Goal: Task Accomplishment & Management: Use online tool/utility

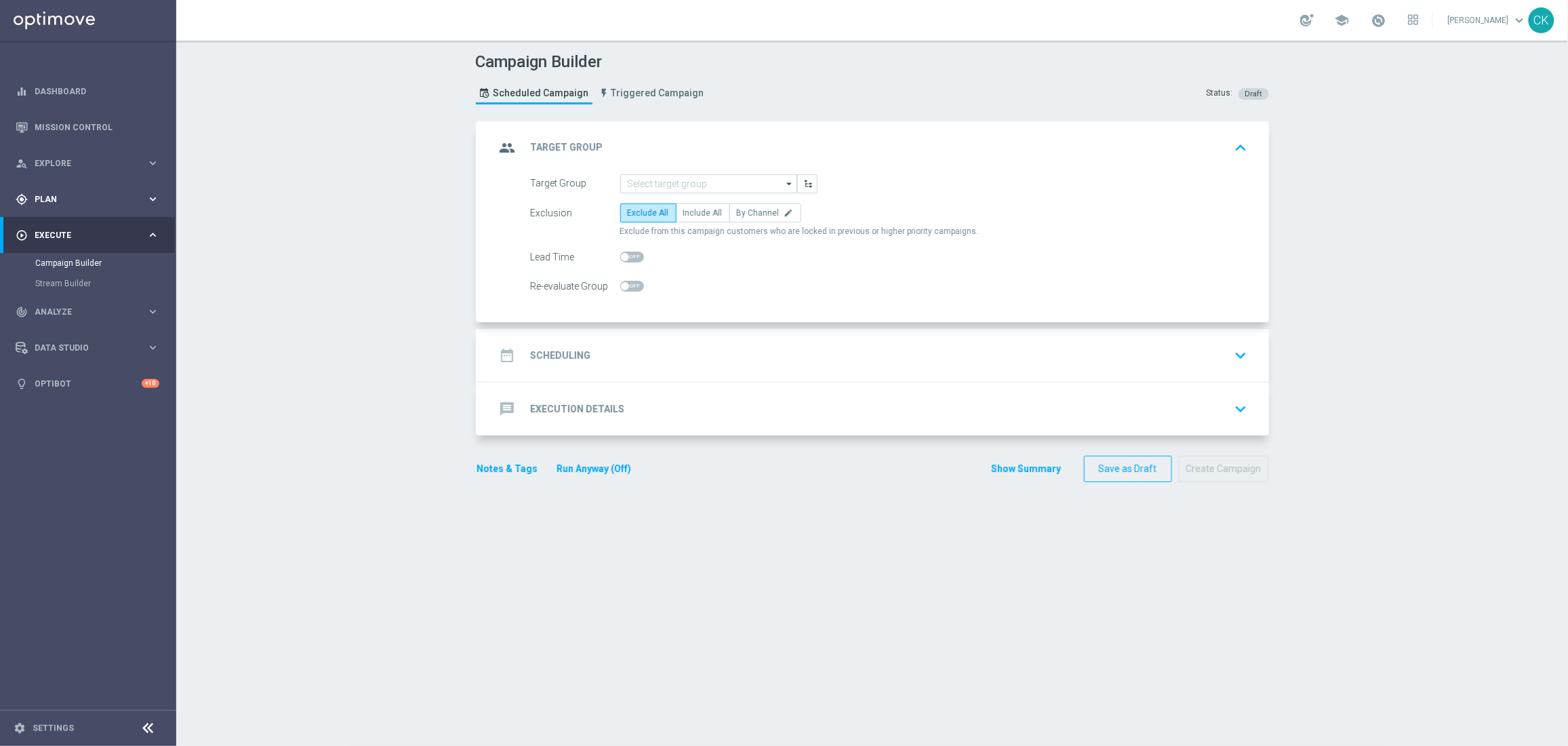
click at [44, 193] on div "gps_fixed Plan" at bounding box center [81, 199] width 131 height 13
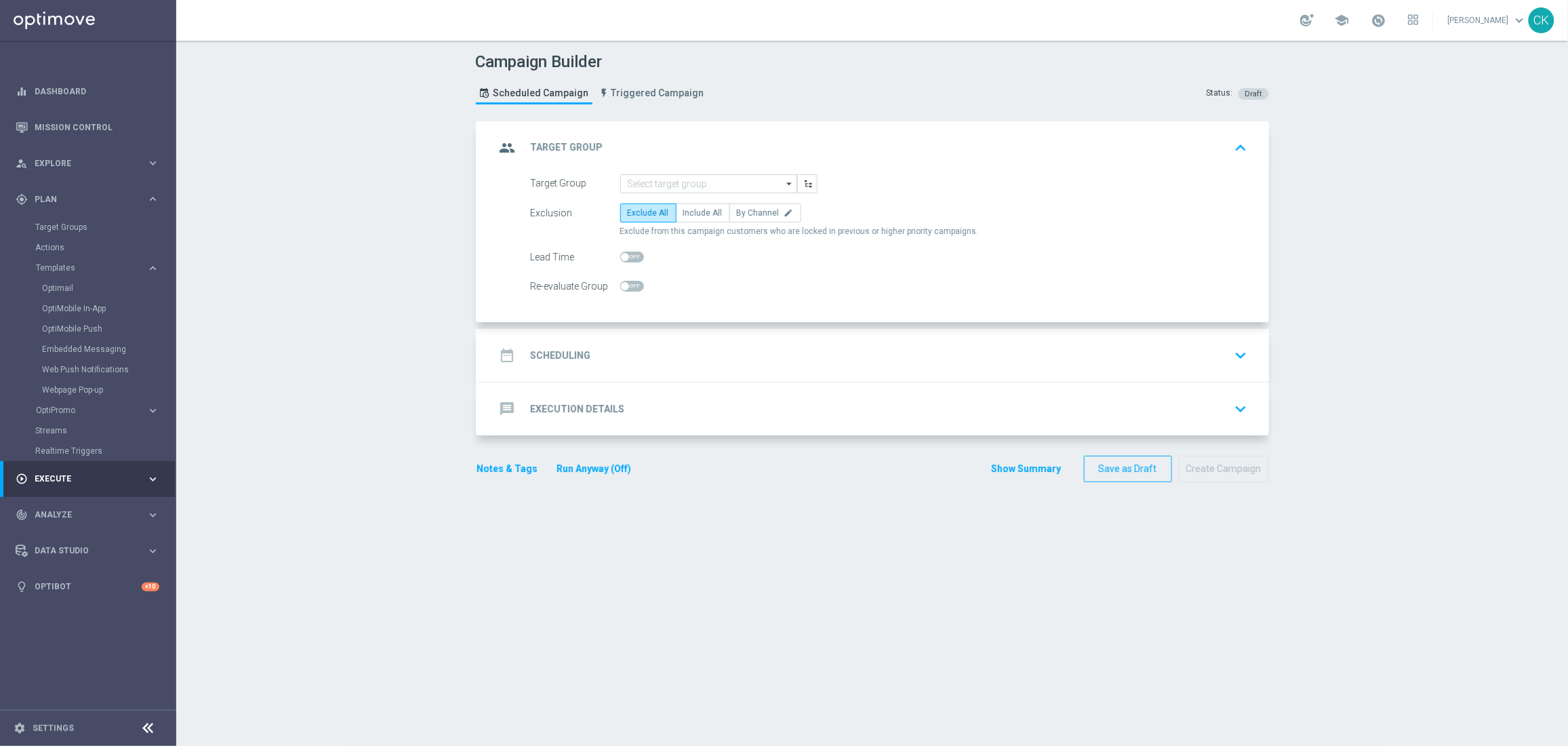
click at [51, 282] on div "Optimail" at bounding box center [108, 288] width 133 height 21
click at [52, 293] on div "Optimail" at bounding box center [108, 288] width 133 height 21
click at [60, 290] on link "Optimail" at bounding box center [91, 288] width 99 height 11
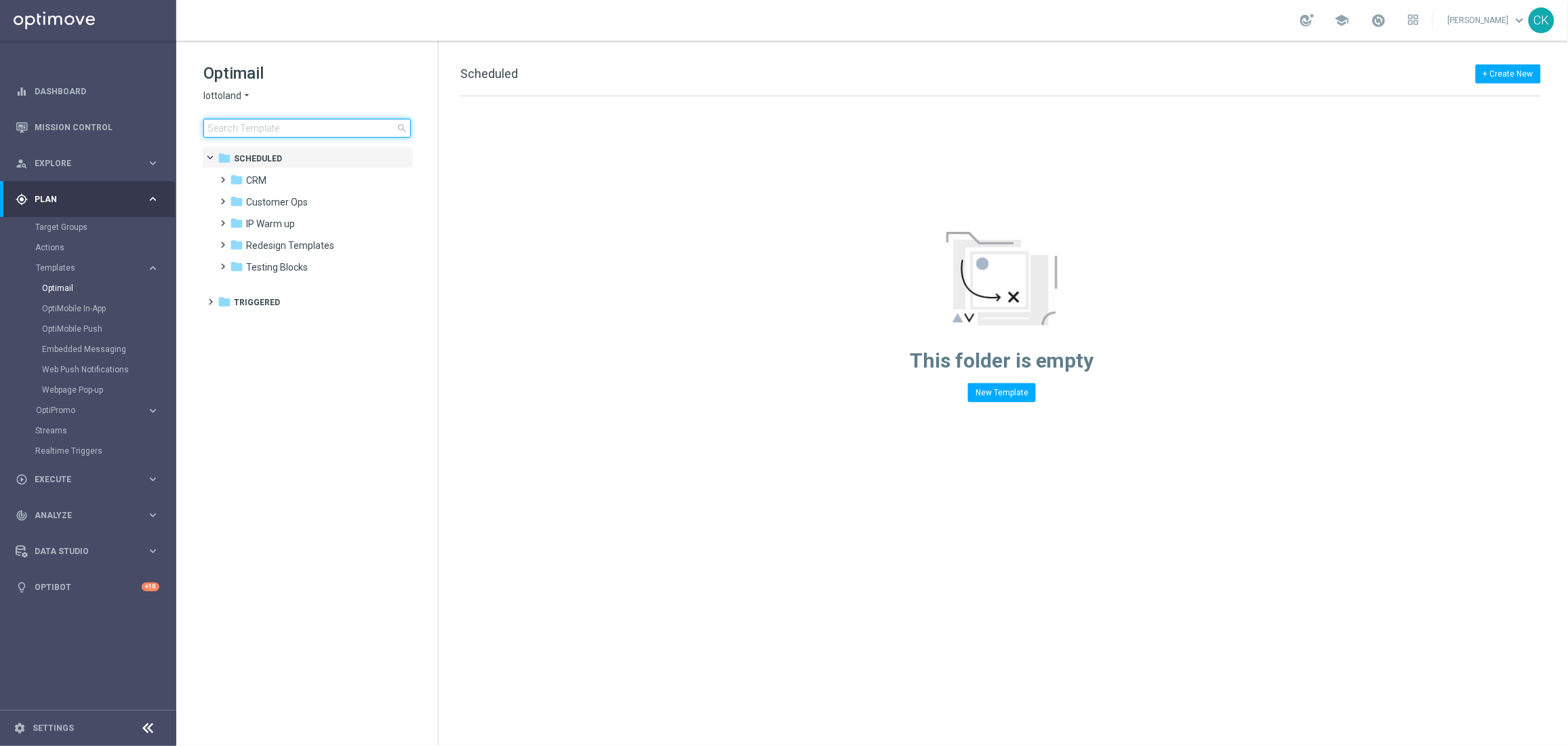
click at [256, 124] on input at bounding box center [307, 128] width 208 height 19
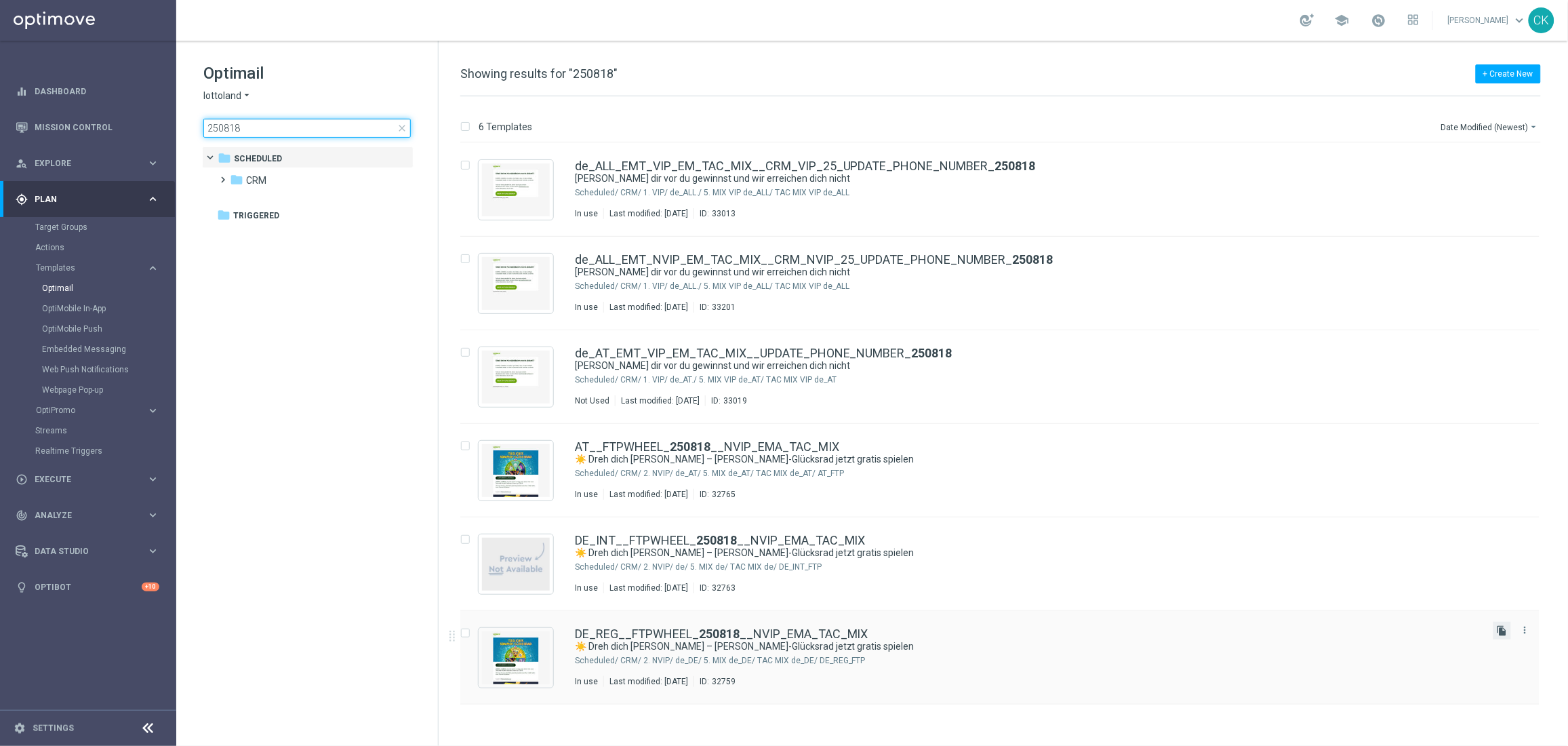
type input "250818"
click at [1505, 631] on icon "file_copy" at bounding box center [1502, 631] width 11 height 11
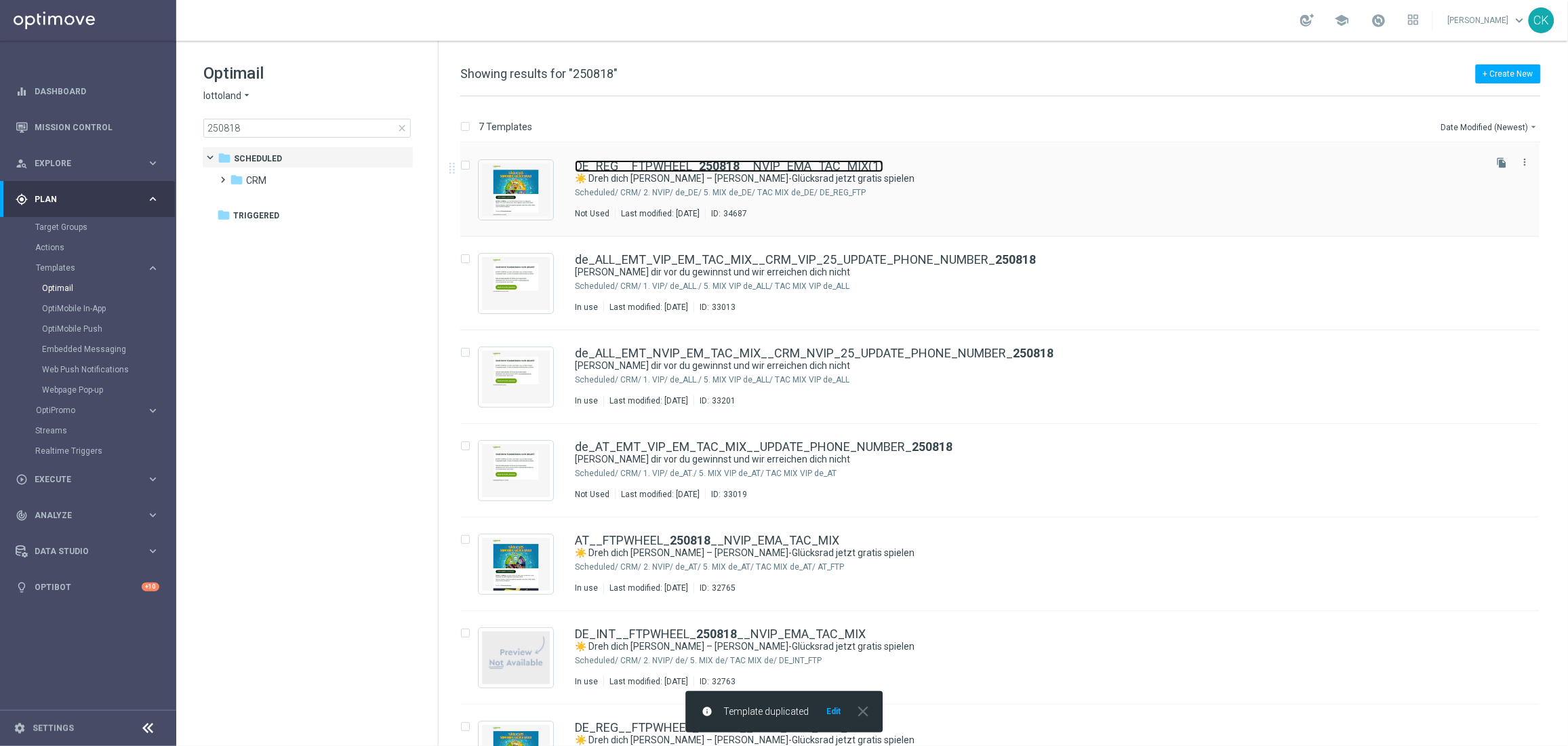
click at [676, 170] on link "DE_REG__FTPWHEEL_ 250818 __NVIP_EMA_TAC_MIX(1)" at bounding box center [729, 166] width 309 height 13
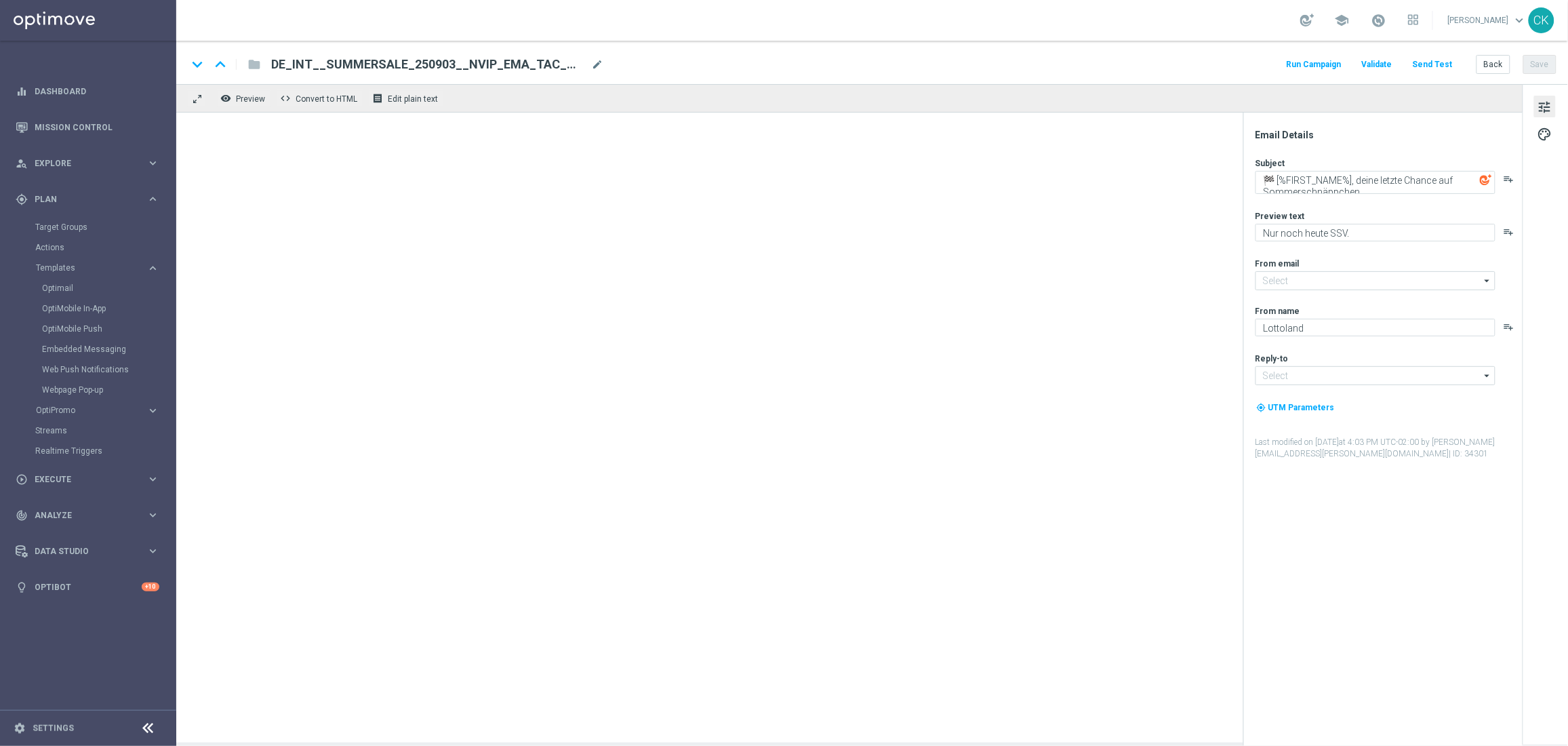
type input "[EMAIL_ADDRESS][DOMAIN_NAME]"
type textarea "☀️ Dreh dich [PERSON_NAME] – [PERSON_NAME]-Glücksrad jetzt gratis spielen"
type textarea "Täglich garantierte Gewinne warten auf dich."
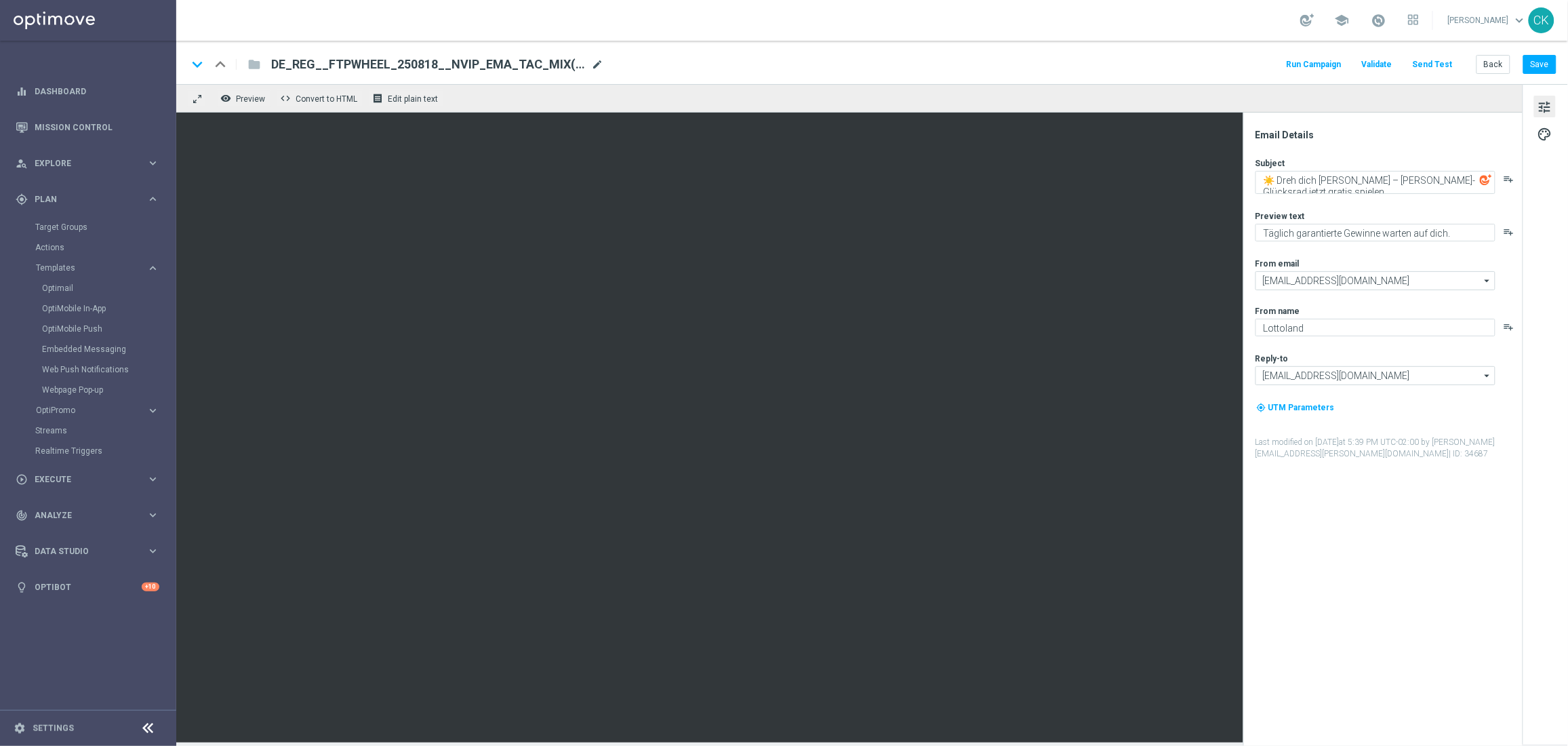
click at [591, 69] on span "mode_edit" at bounding box center [598, 64] width 13 height 13
click at [585, 69] on input "DE_REG__FTPWHEEL_250818__NVIP_EMA_TAC_MIX(1)" at bounding box center [439, 64] width 336 height 18
paste input "908__NVIP_EMA_TAC_MIX"
type input "DE_REG__FTPWHEEL_250908__NVIP_EMA_TAC_MIX"
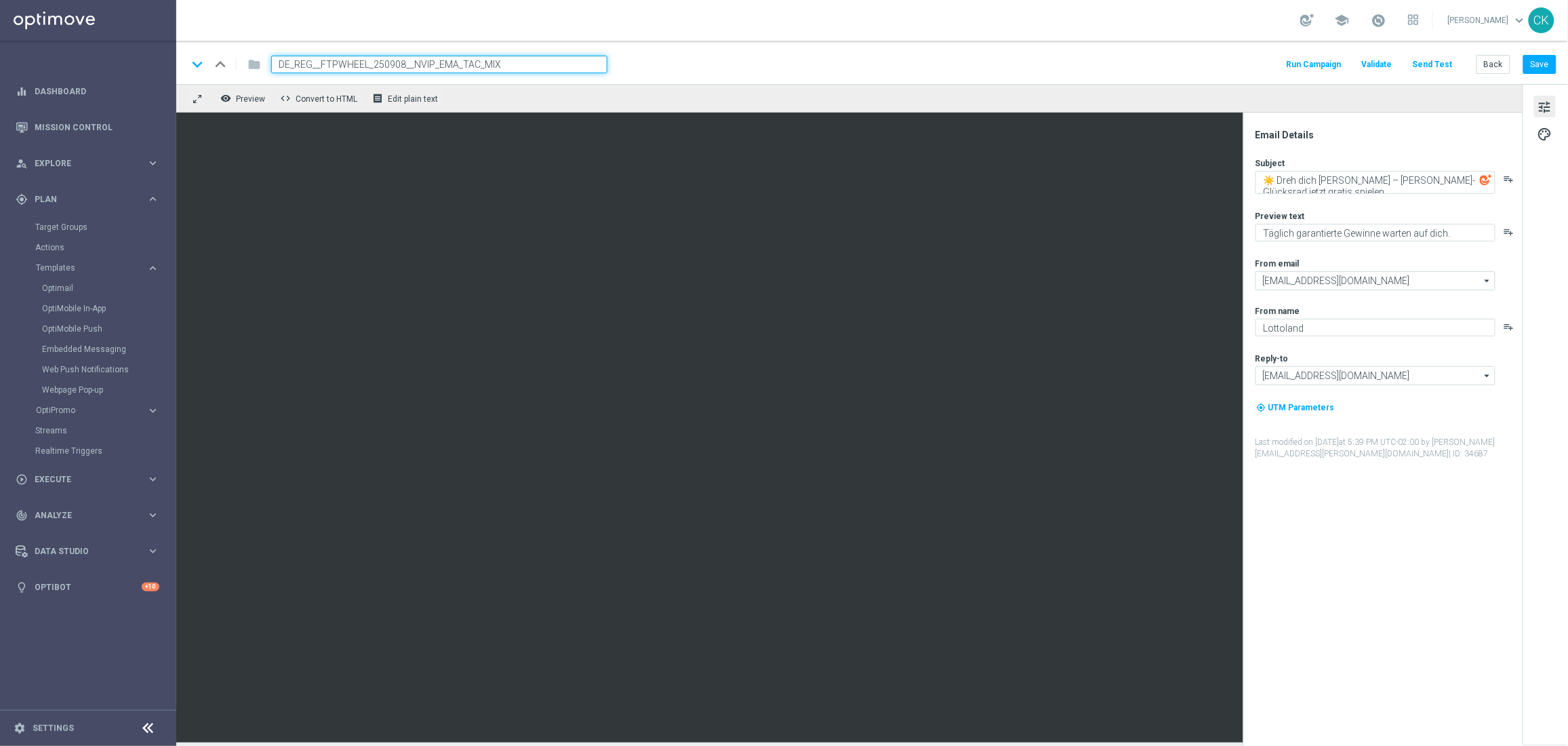
click at [662, 64] on div "keyboard_arrow_down keyboard_arrow_up folder DE_REG__FTPWHEEL_250908__NVIP_EMA_…" at bounding box center [871, 64] width 1369 height 18
click at [1381, 188] on textarea "☀️ Dreh dich [PERSON_NAME] – [PERSON_NAME]-Glücksrad jetzt gratis spielen" at bounding box center [1376, 182] width 240 height 23
click at [1370, 180] on textarea "☀️ Dreh dich [PERSON_NAME] – [PERSON_NAME]-Glücksrad jetzt gratis spielen" at bounding box center [1376, 182] width 240 height 23
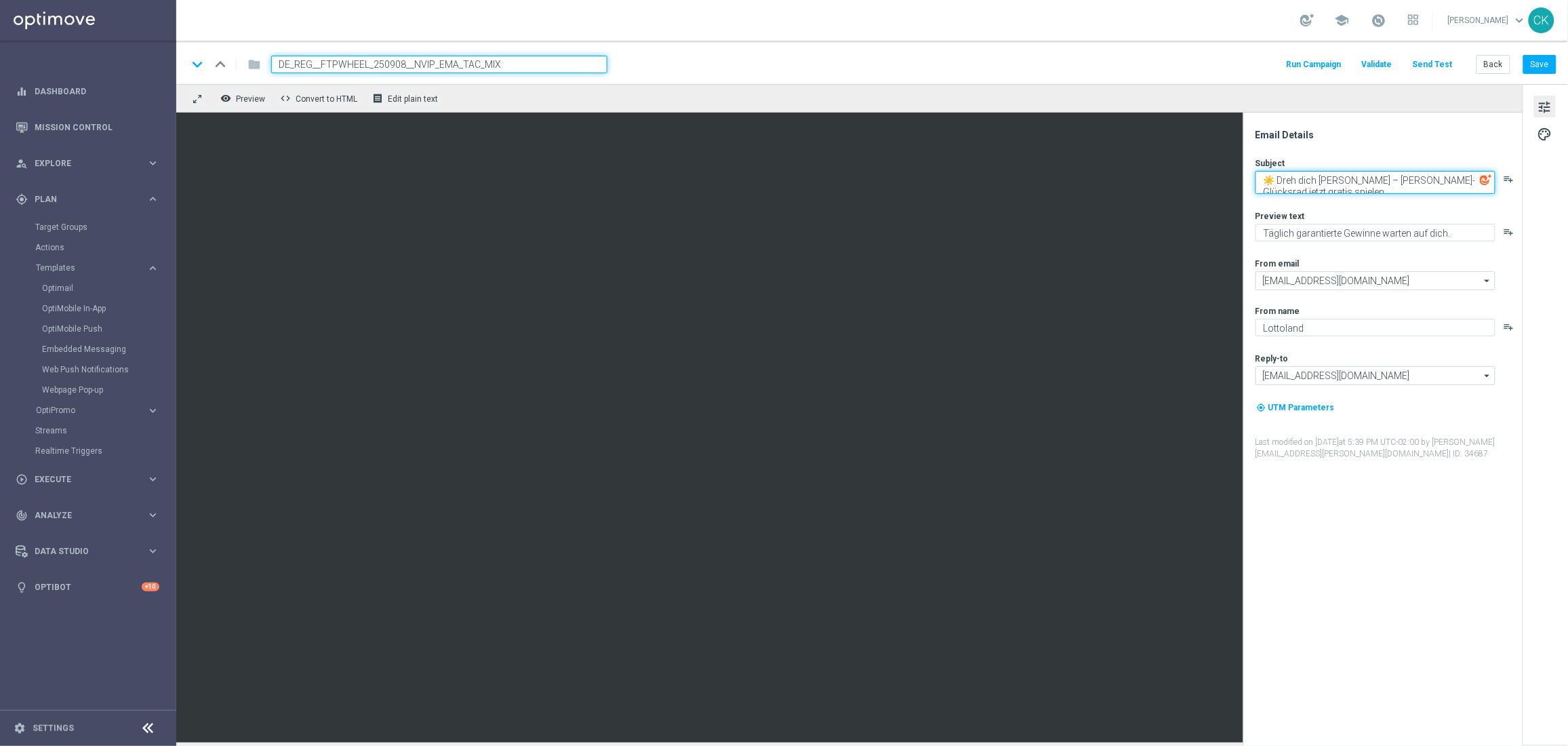
click at [1370, 180] on textarea "☀️ Dreh dich [PERSON_NAME] – [PERSON_NAME]-Glücksrad jetzt gratis spielen" at bounding box center [1376, 182] width 240 height 23
paste textarea "⏳ Zeit läuft – hast du schon am Rad gedreht?"
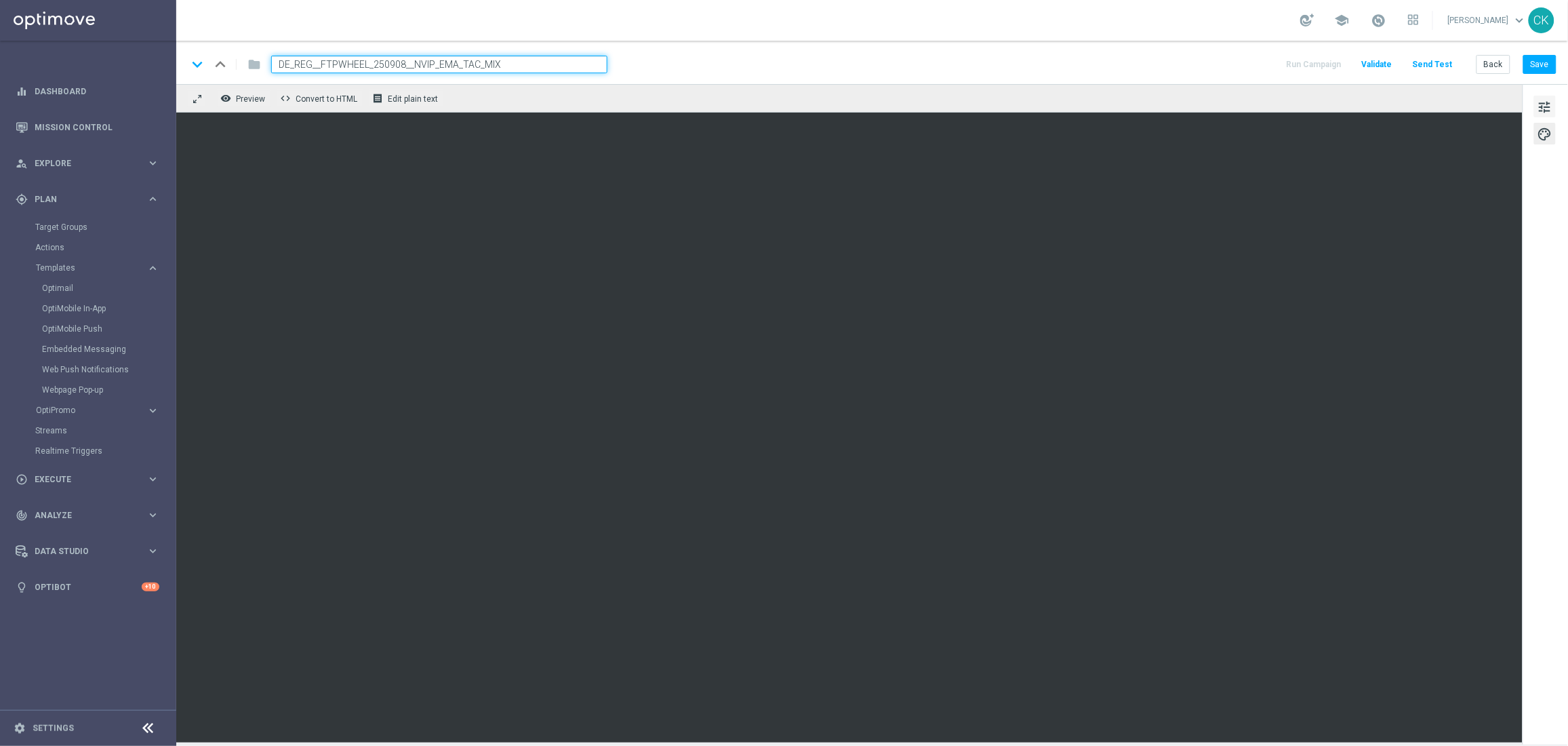
click at [1539, 102] on span "tune" at bounding box center [1545, 107] width 15 height 18
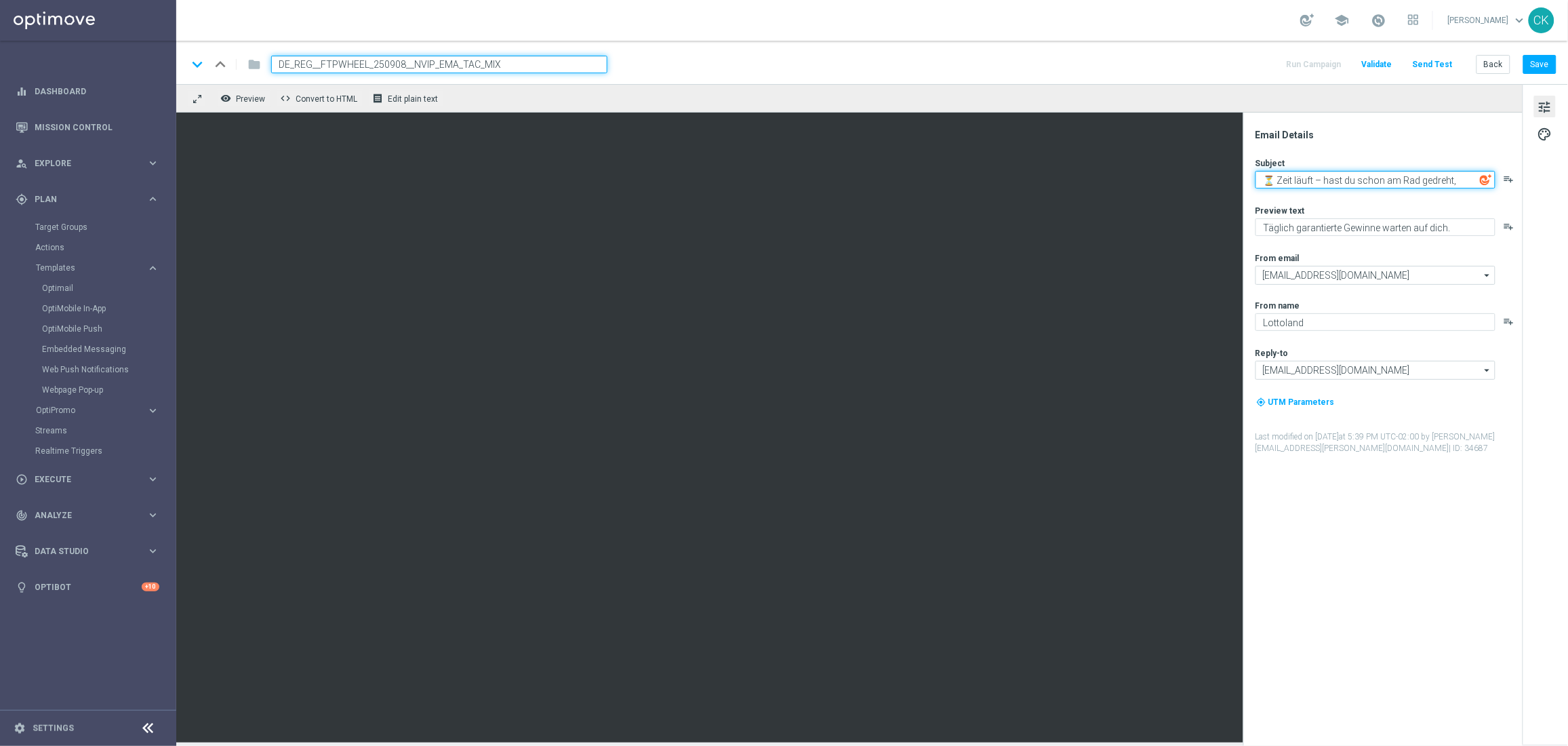
click at [1463, 178] on textarea "⏳ Zeit läuft – hast du schon am Rad gedreht," at bounding box center [1376, 180] width 240 height 18
paste textarea "[%FIRST_NAME%]"
click at [1374, 181] on textarea "⏳ Zeit läuft – hast du schon am Rad gedreht, [%FIRST_NAME%]?" at bounding box center [1376, 182] width 240 height 23
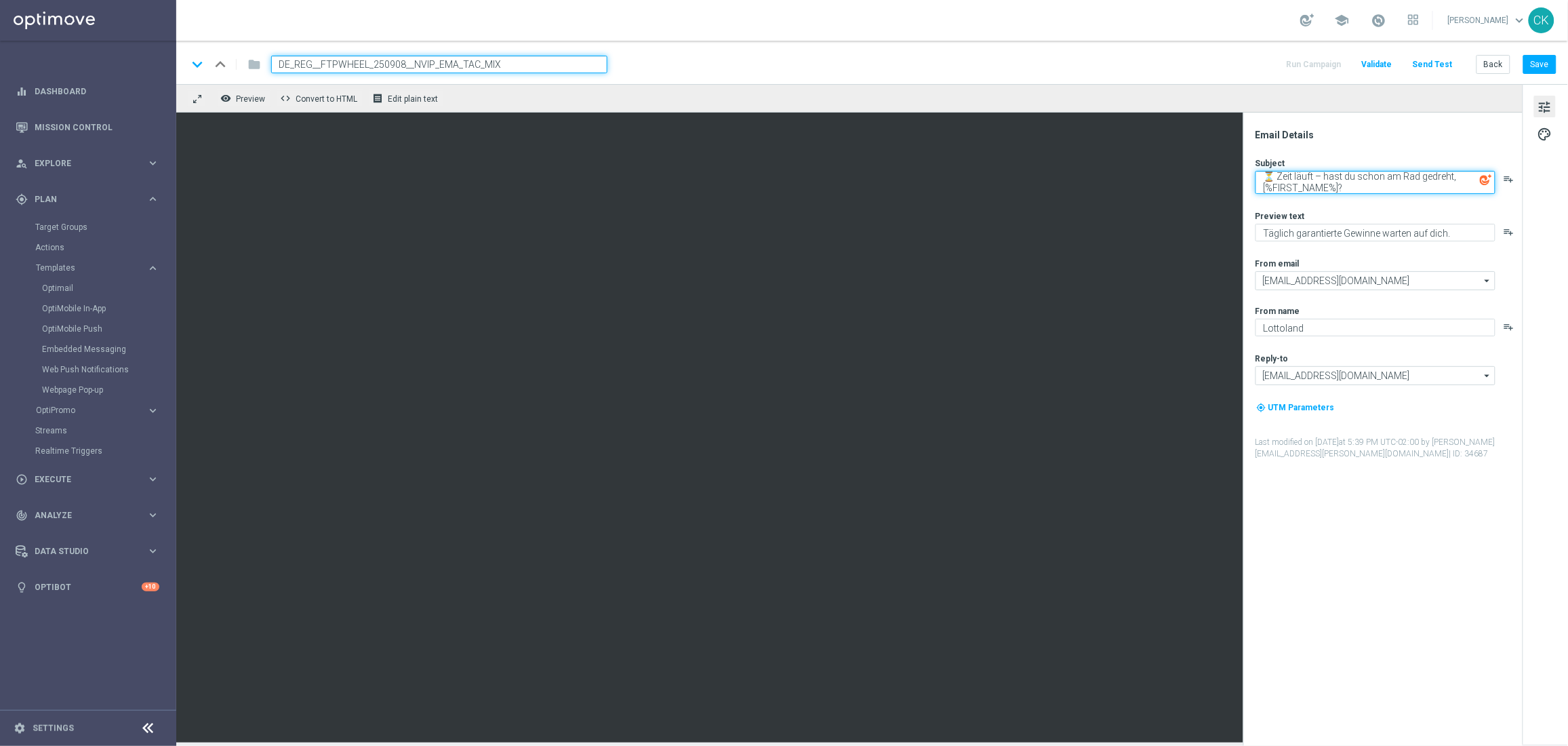
click at [1374, 181] on textarea "⏳ Zeit läuft – hast du schon am Rad gedreht, [%FIRST_NAME%]?" at bounding box center [1376, 182] width 240 height 23
type textarea "⏳ Zeit läuft – hast du schon am Rad gedreht, [%FIRST_NAME%]?"
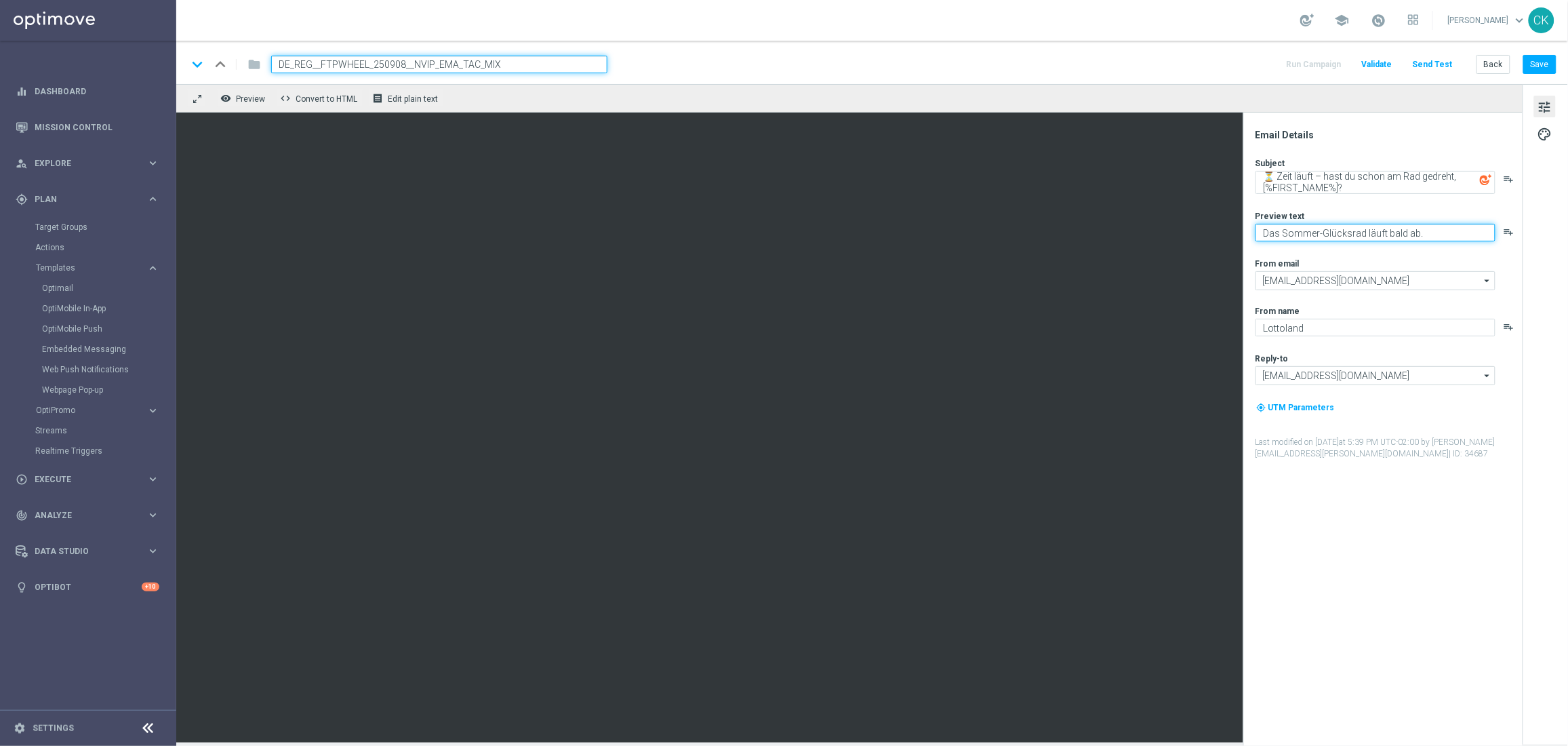
click at [1420, 233] on textarea "Das Sommer-Glücksrad läuft bald ab." at bounding box center [1376, 233] width 240 height 18
type textarea "Das Sommer-Glücksrad läuft bald ab."
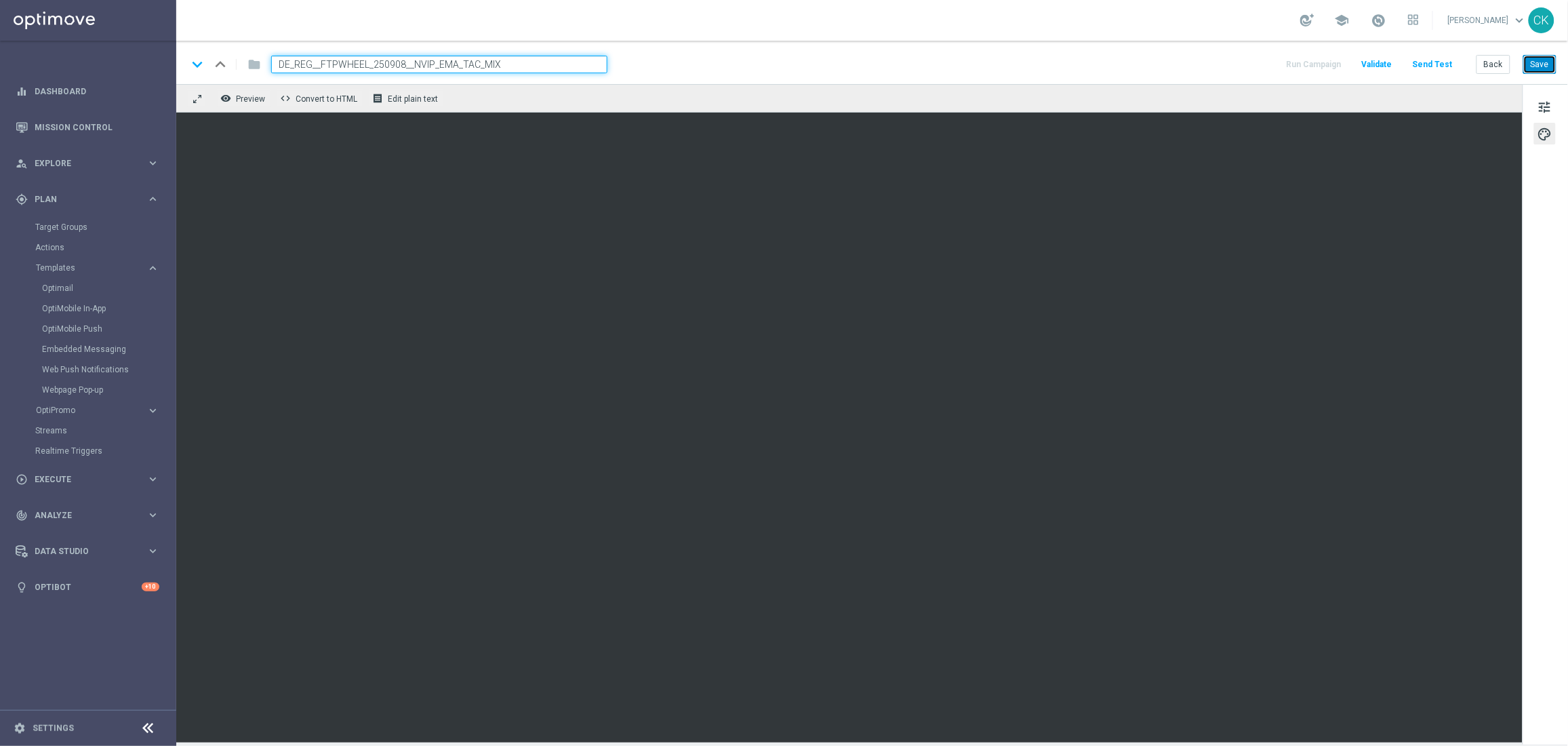
click at [1545, 66] on button "Save" at bounding box center [1539, 64] width 33 height 19
click at [1491, 64] on button "Back" at bounding box center [1494, 64] width 34 height 19
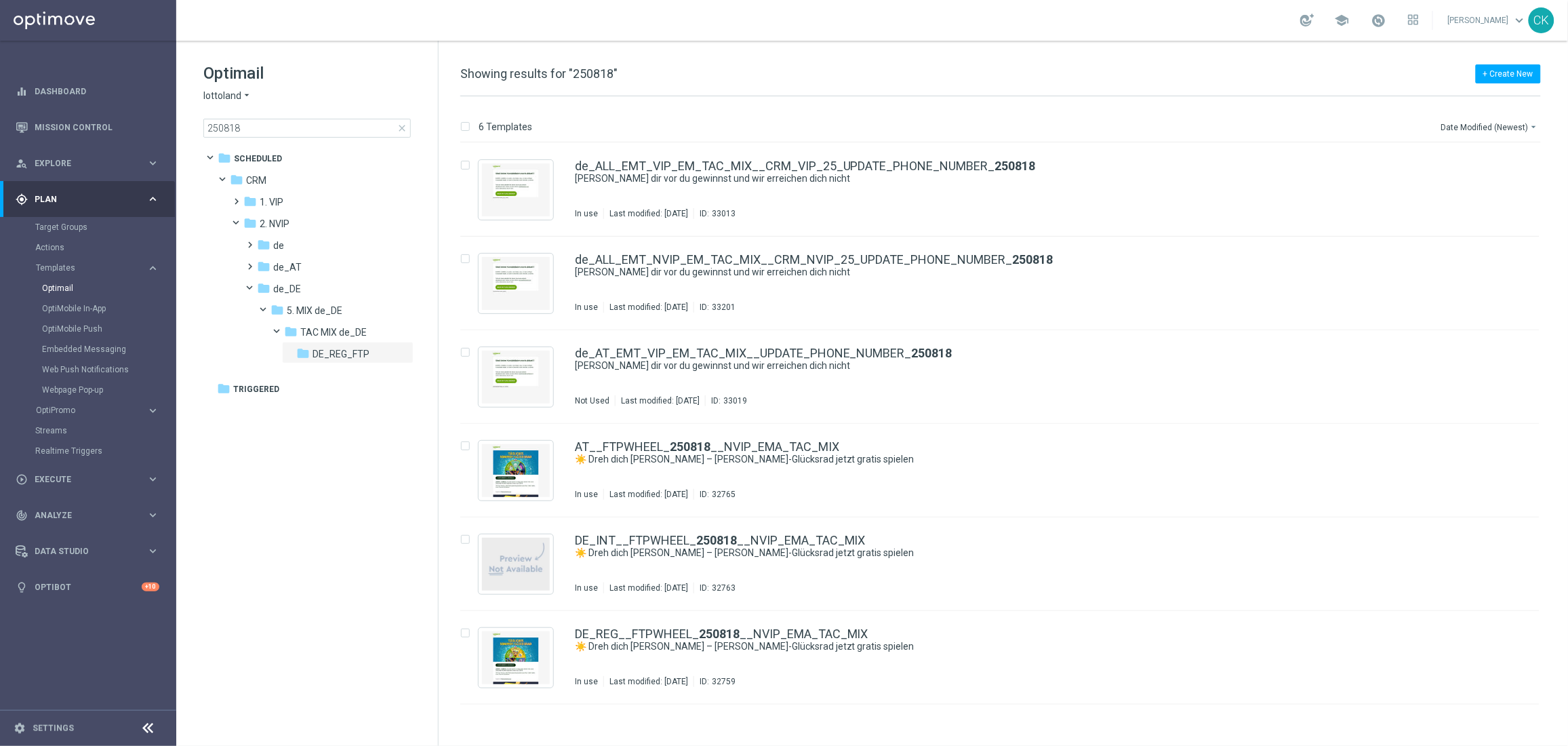
click at [399, 128] on span "close" at bounding box center [402, 128] width 11 height 11
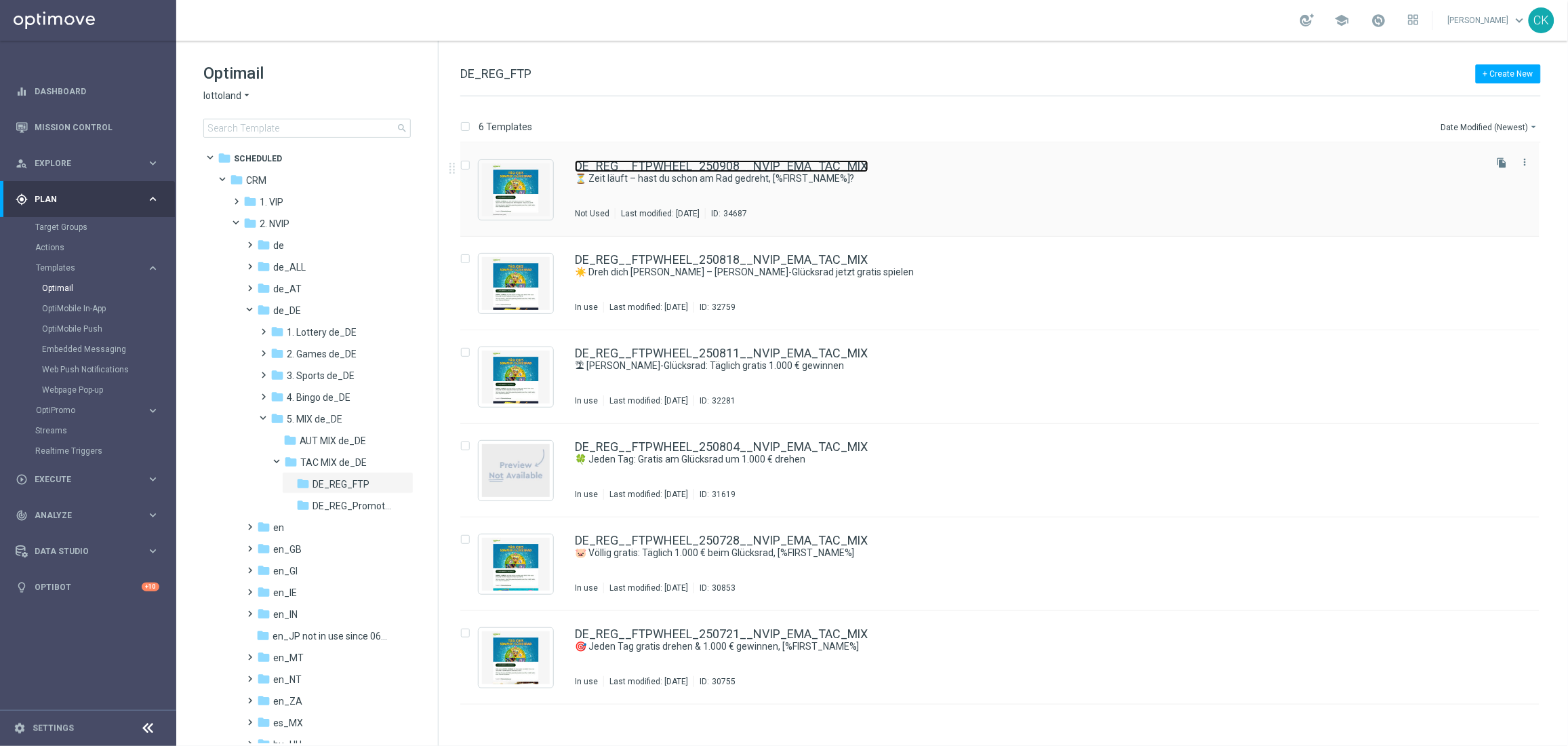
click at [711, 163] on link "DE_REG__FTPWHEEL_250908__NVIP_EMA_TAC_MIX" at bounding box center [722, 166] width 293 height 13
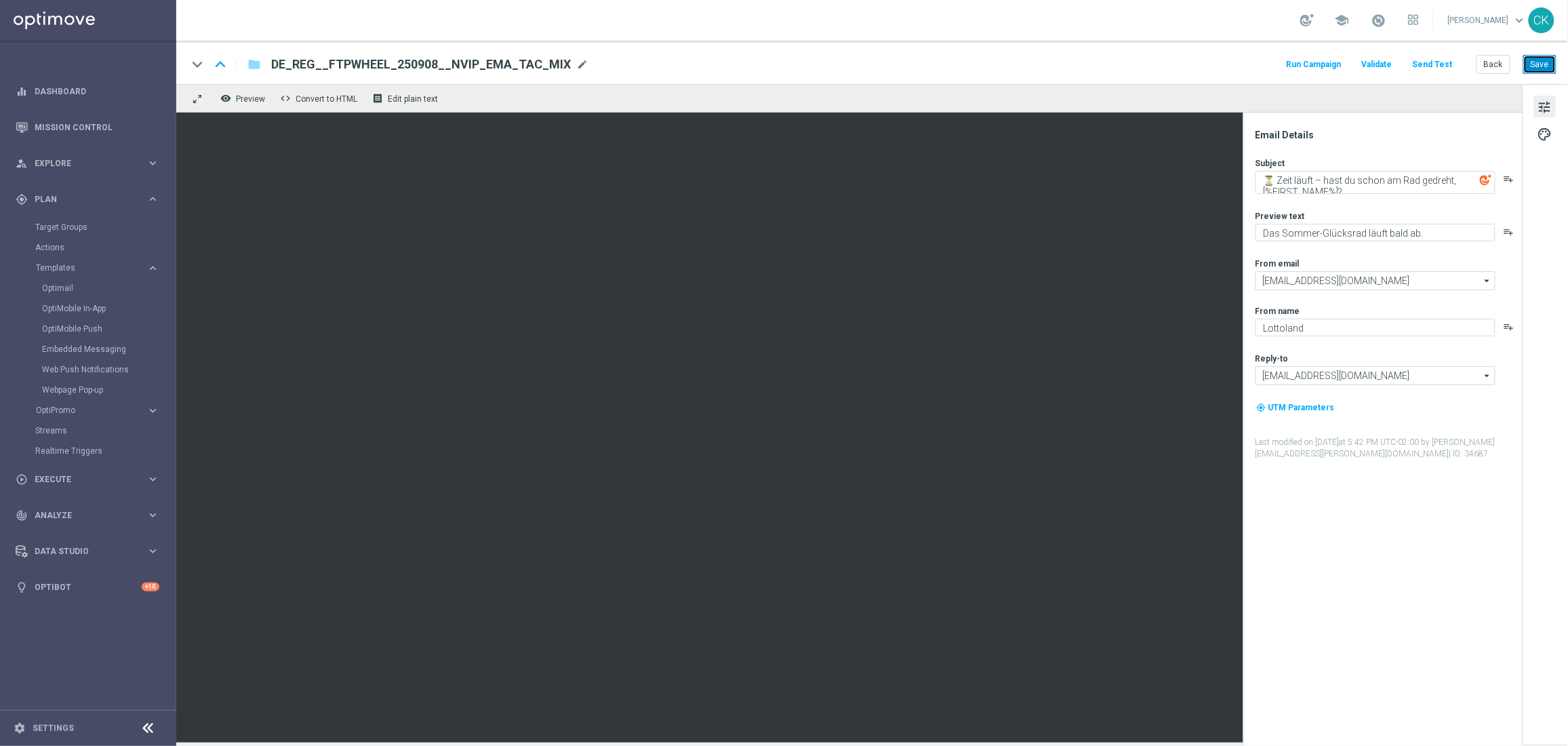
click at [1544, 73] on button "Save" at bounding box center [1539, 64] width 33 height 19
click at [1495, 64] on button "Back" at bounding box center [1494, 64] width 34 height 19
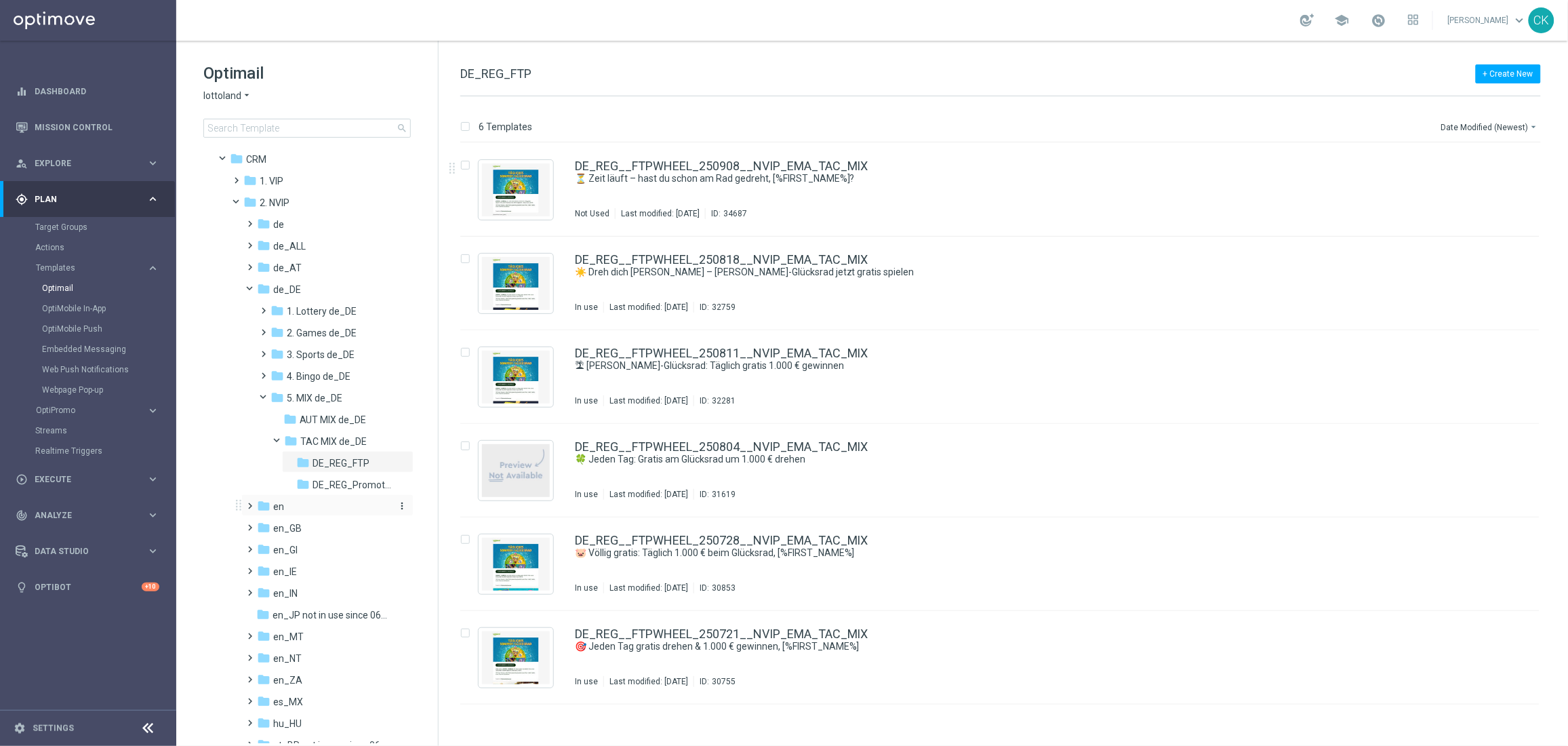
scroll to position [21, 0]
click at [248, 219] on span at bounding box center [248, 218] width 6 height 5
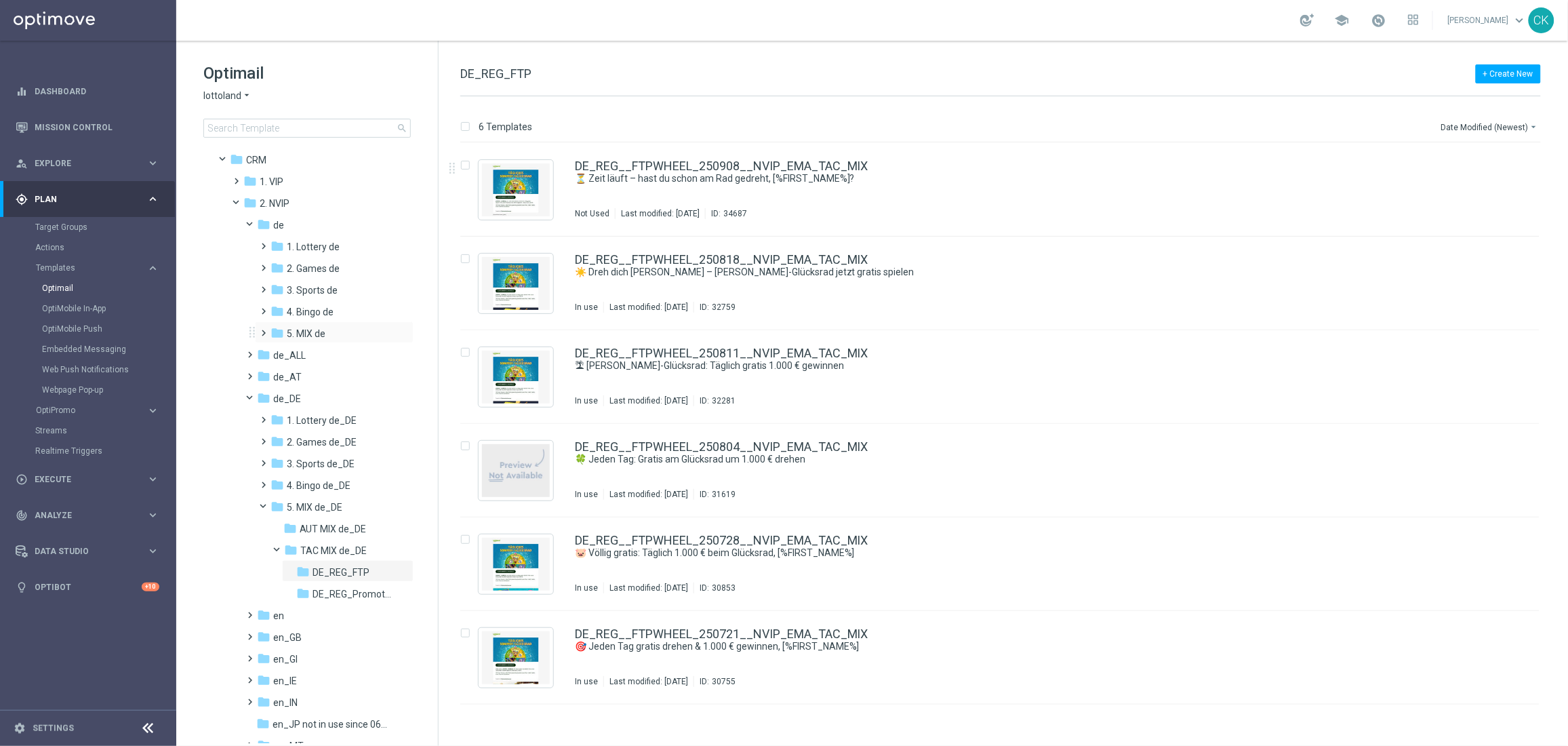
click at [264, 329] on span at bounding box center [261, 326] width 6 height 5
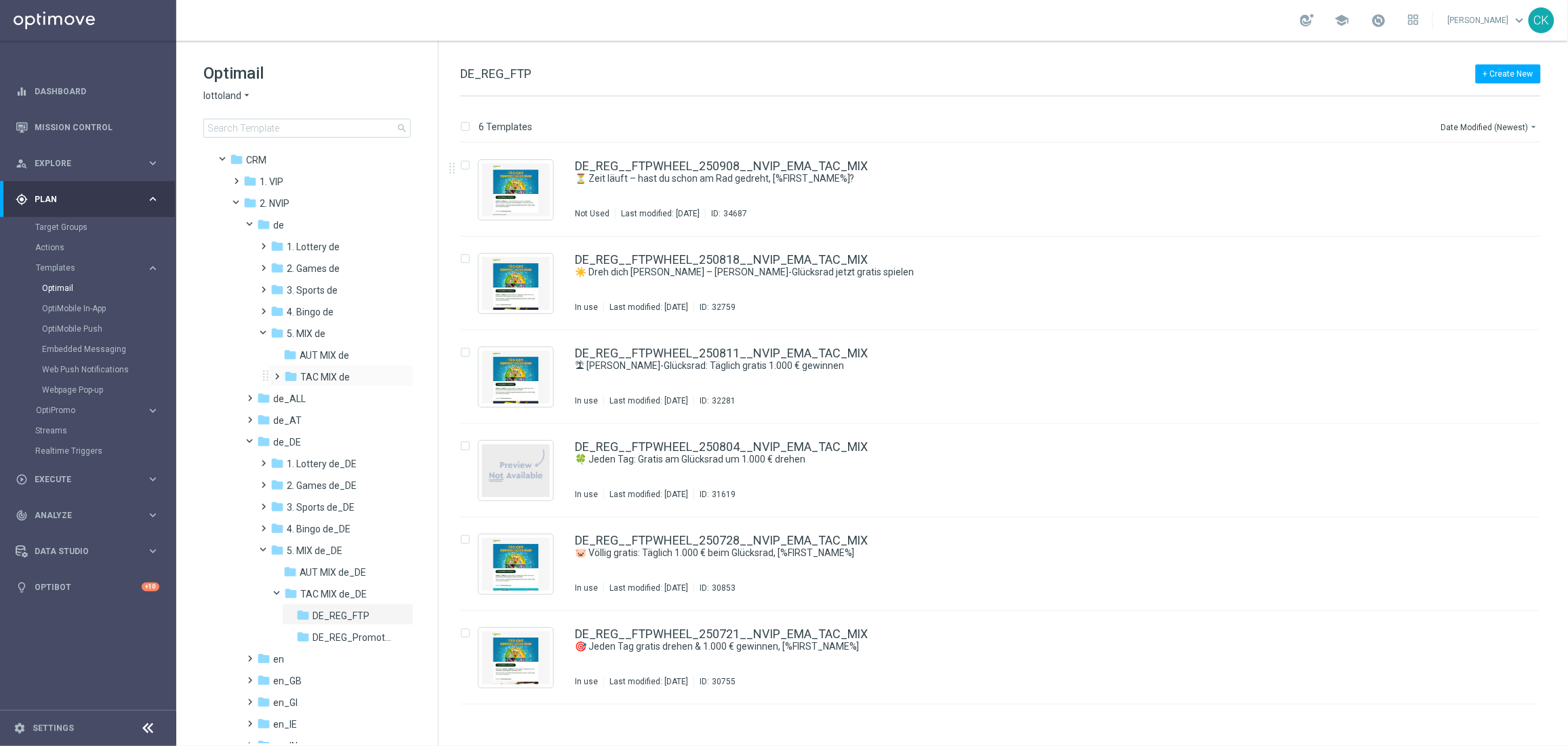
click at [276, 373] on span at bounding box center [275, 370] width 6 height 5
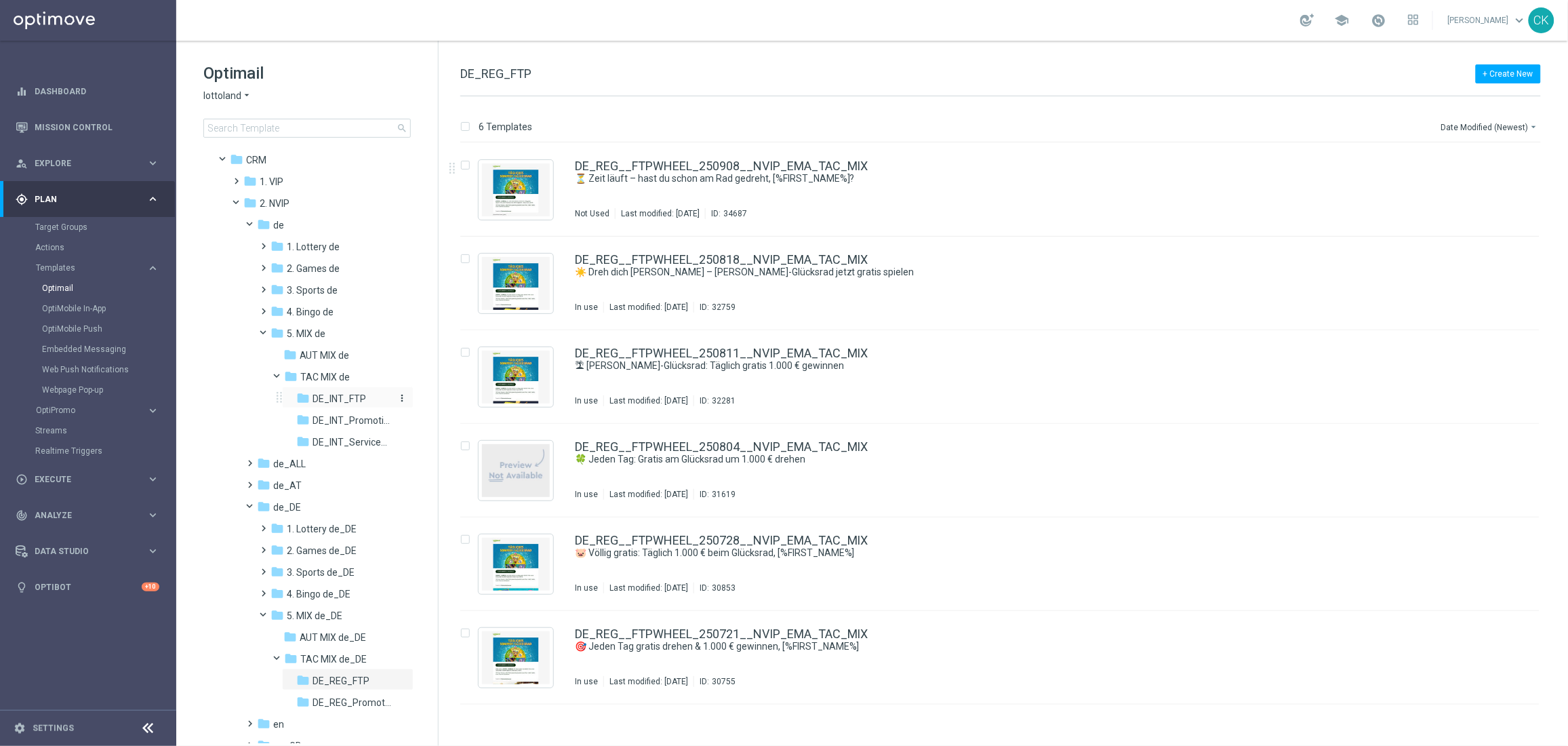
click at [335, 394] on span "DE_INT_FTP" at bounding box center [339, 399] width 54 height 13
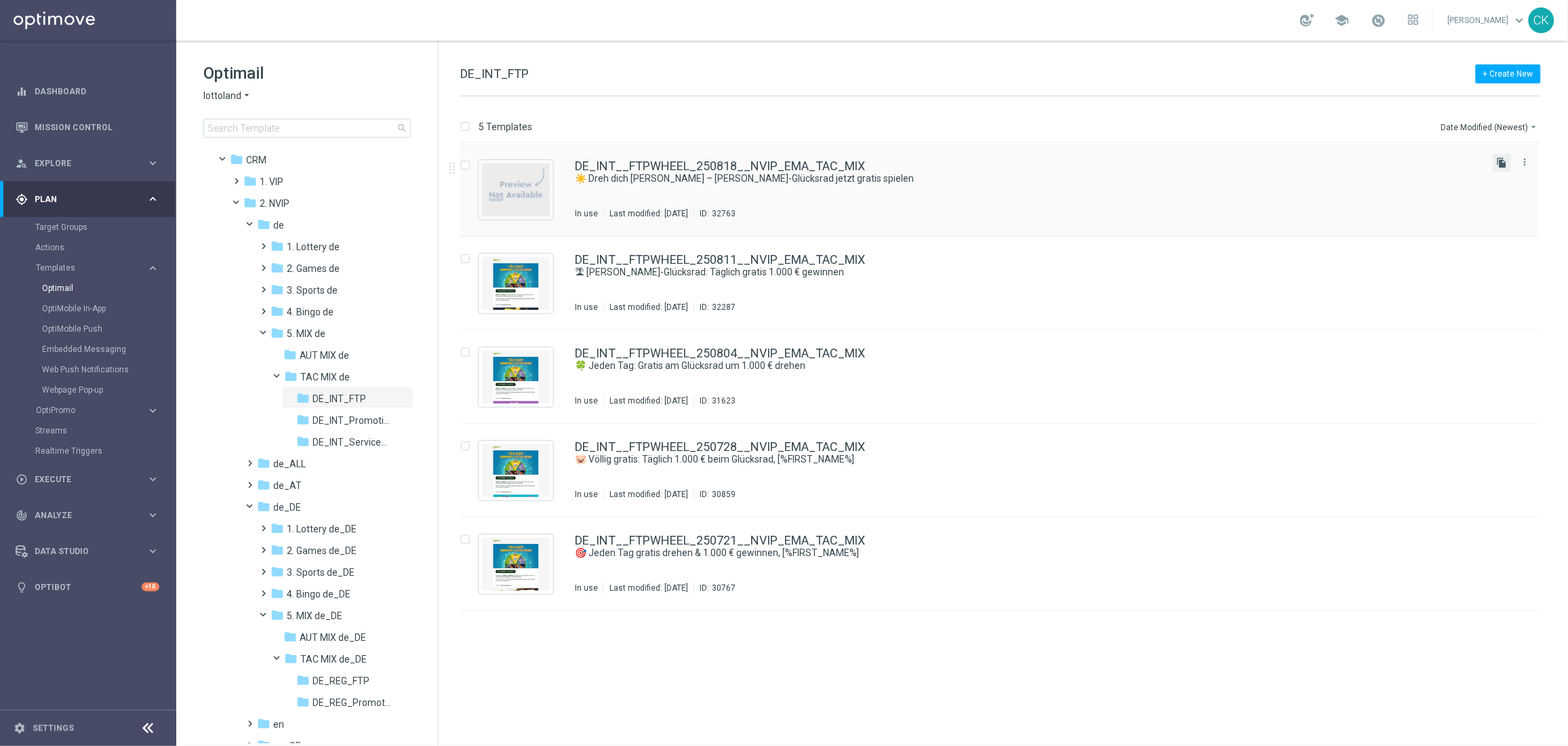
click at [1505, 160] on icon "file_copy" at bounding box center [1502, 163] width 11 height 11
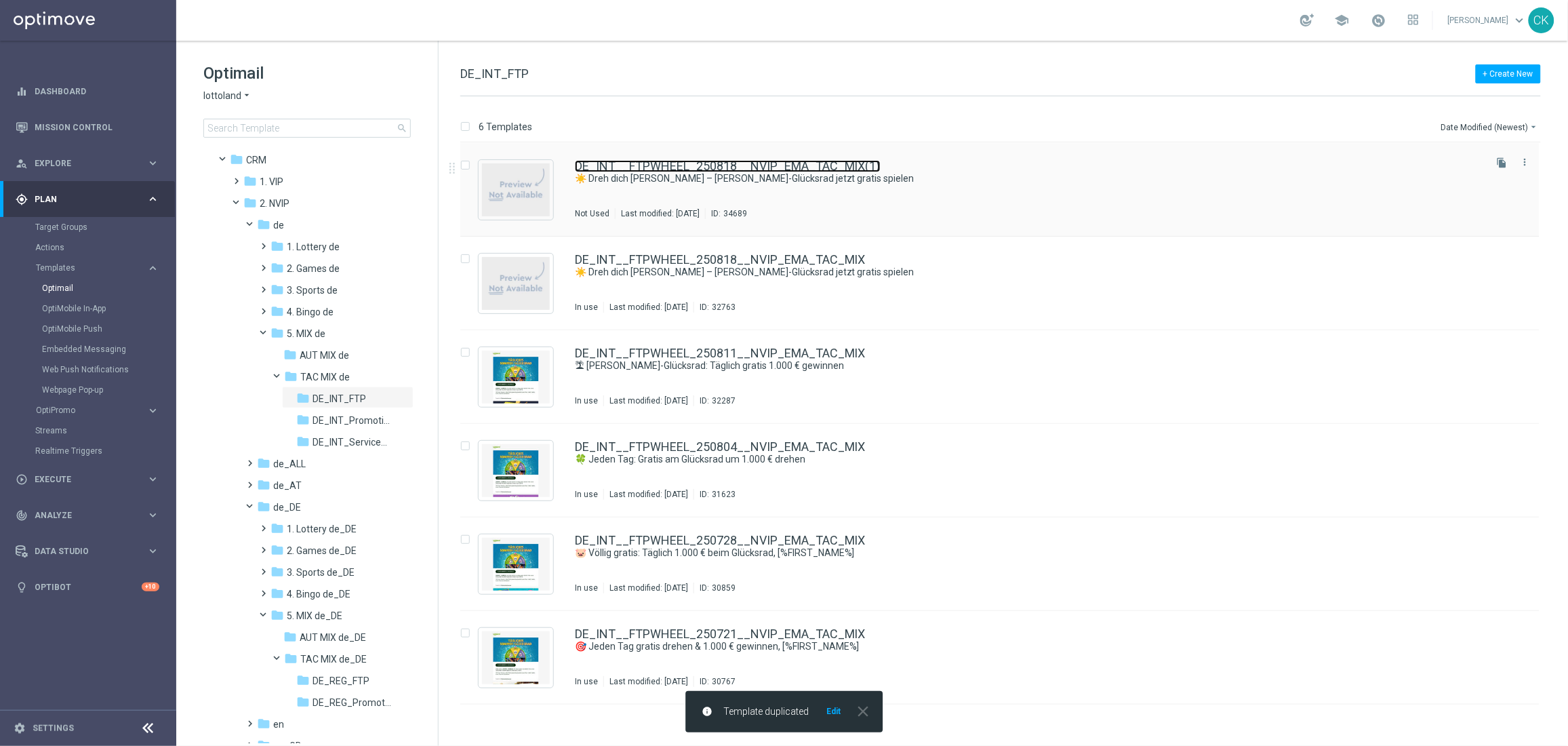
click at [651, 163] on link "DE_INT__FTPWHEEL_250818__NVIP_EMA_TAC_MIX(1)" at bounding box center [728, 166] width 306 height 13
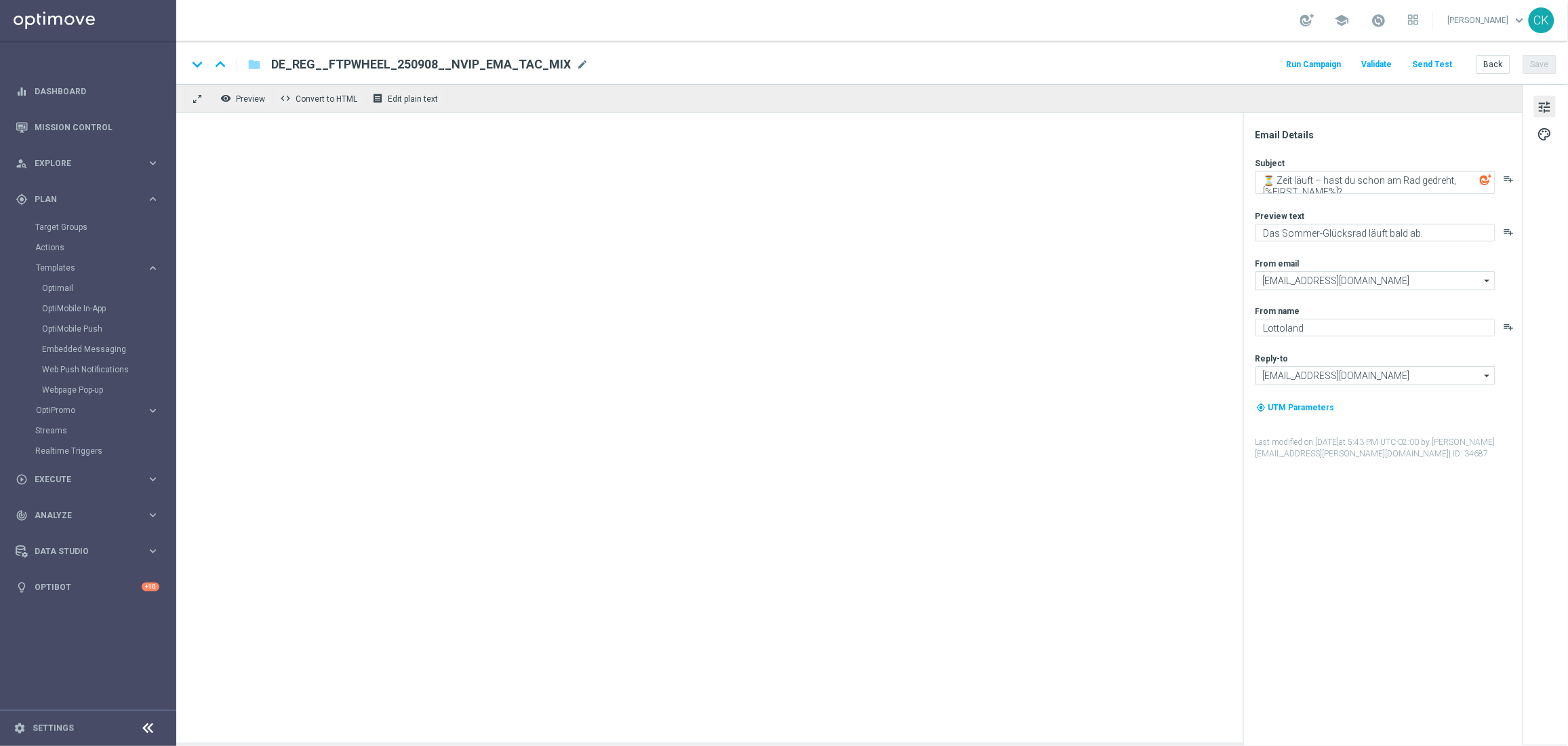
type textarea "☀️ Dreh dich [PERSON_NAME] – [PERSON_NAME]-Glücksrad jetzt gratis spielen"
type textarea "Täglich garantierte Gewinne warten auf dich."
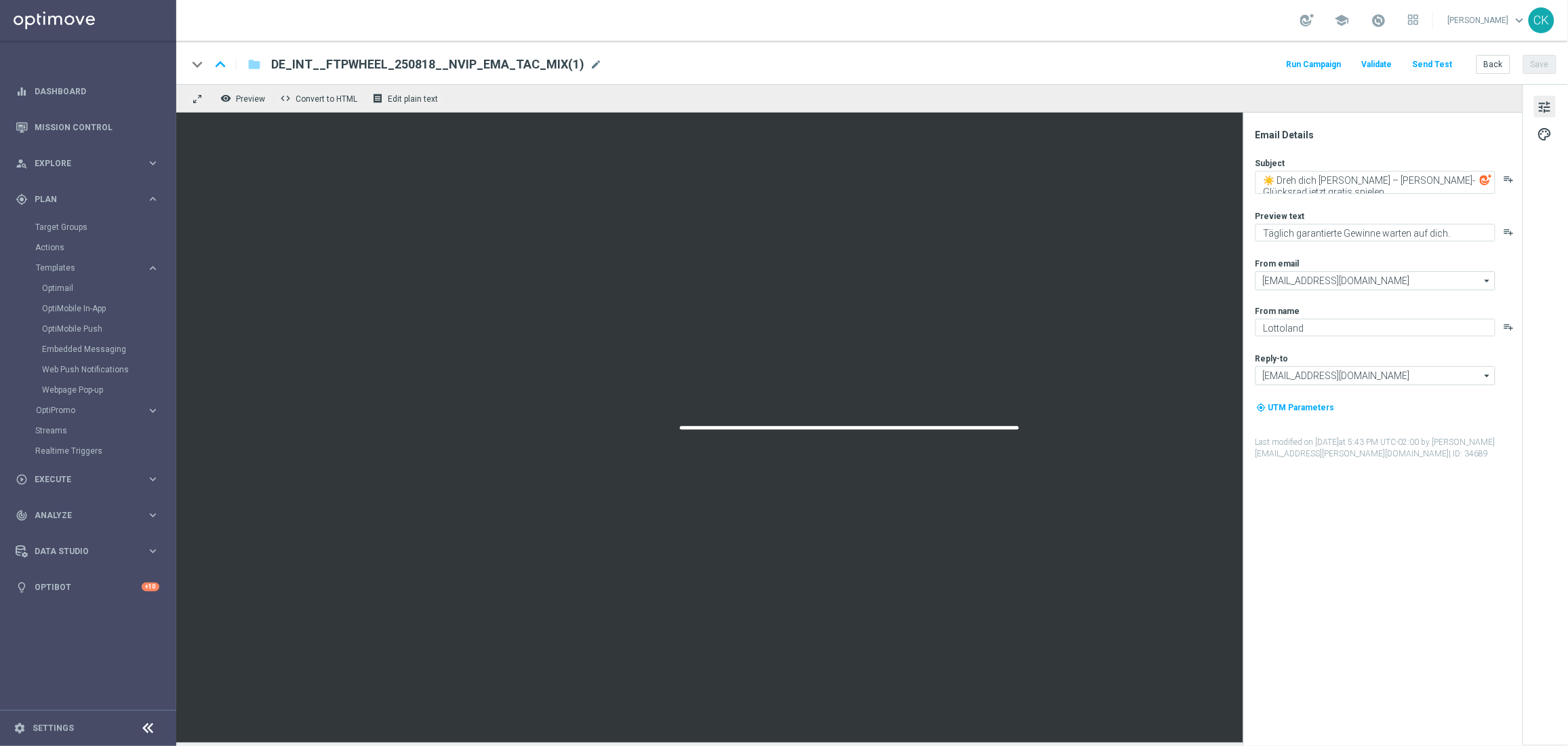
click at [556, 60] on span "DE_INT__FTPWHEEL_250818__NVIP_EMA_TAC_MIX(1)" at bounding box center [428, 64] width 313 height 16
click at [556, 60] on input "DE_INT__FTPWHEEL_250818__NVIP_EMA_TAC_MIX(1)" at bounding box center [439, 64] width 336 height 18
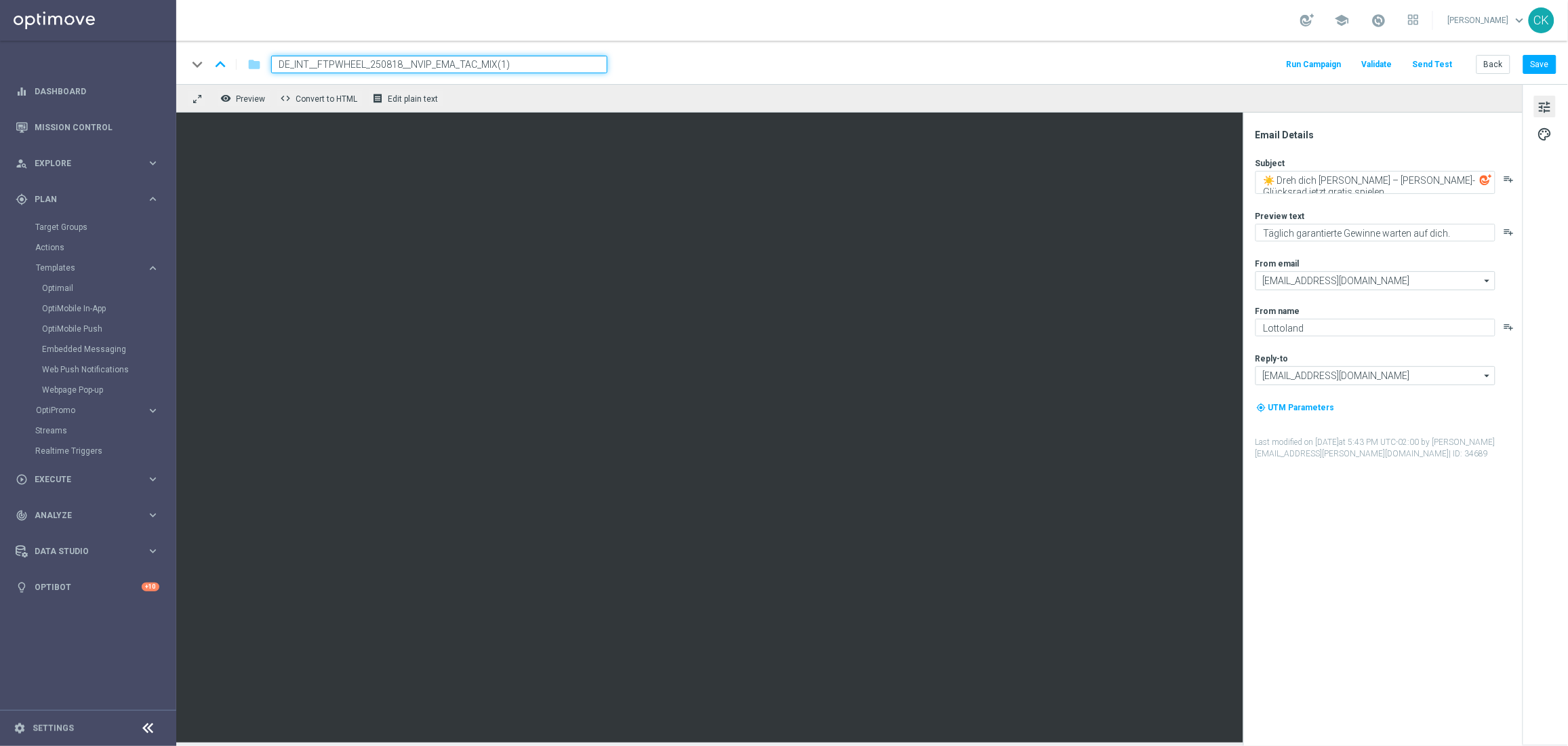
paste input "908__NVIP_EMA_TAC_MIX"
type input "DE_INT__FTPWHEEL_250908__NVIP_EMA_TAC_MIX"
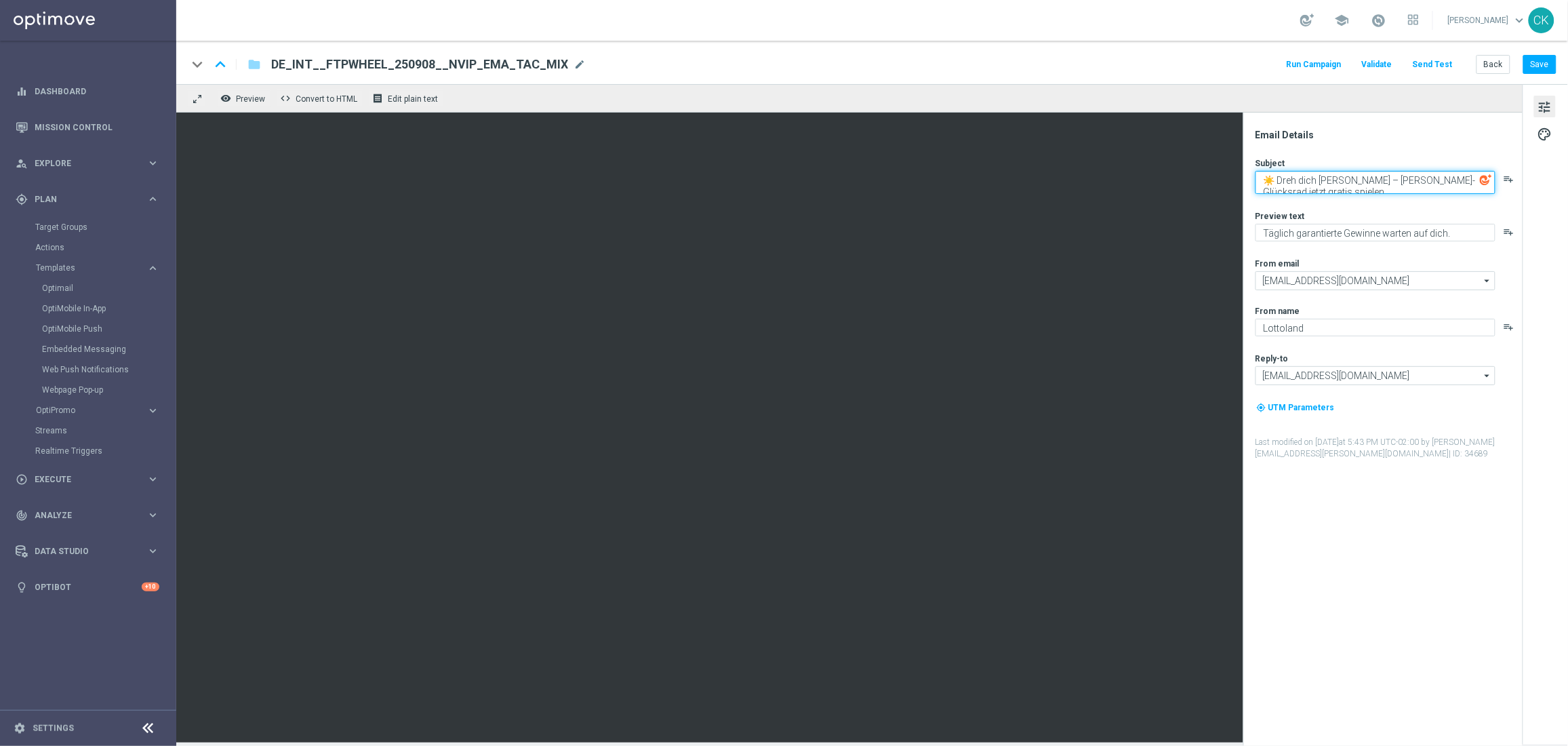
click at [1362, 188] on textarea "☀️ Dreh dich [PERSON_NAME] – [PERSON_NAME]-Glücksrad jetzt gratis spielen" at bounding box center [1376, 182] width 240 height 23
paste textarea "Zeit läuft – hast du schon am Rad gedreht, [%FIRST_NAME%]?"
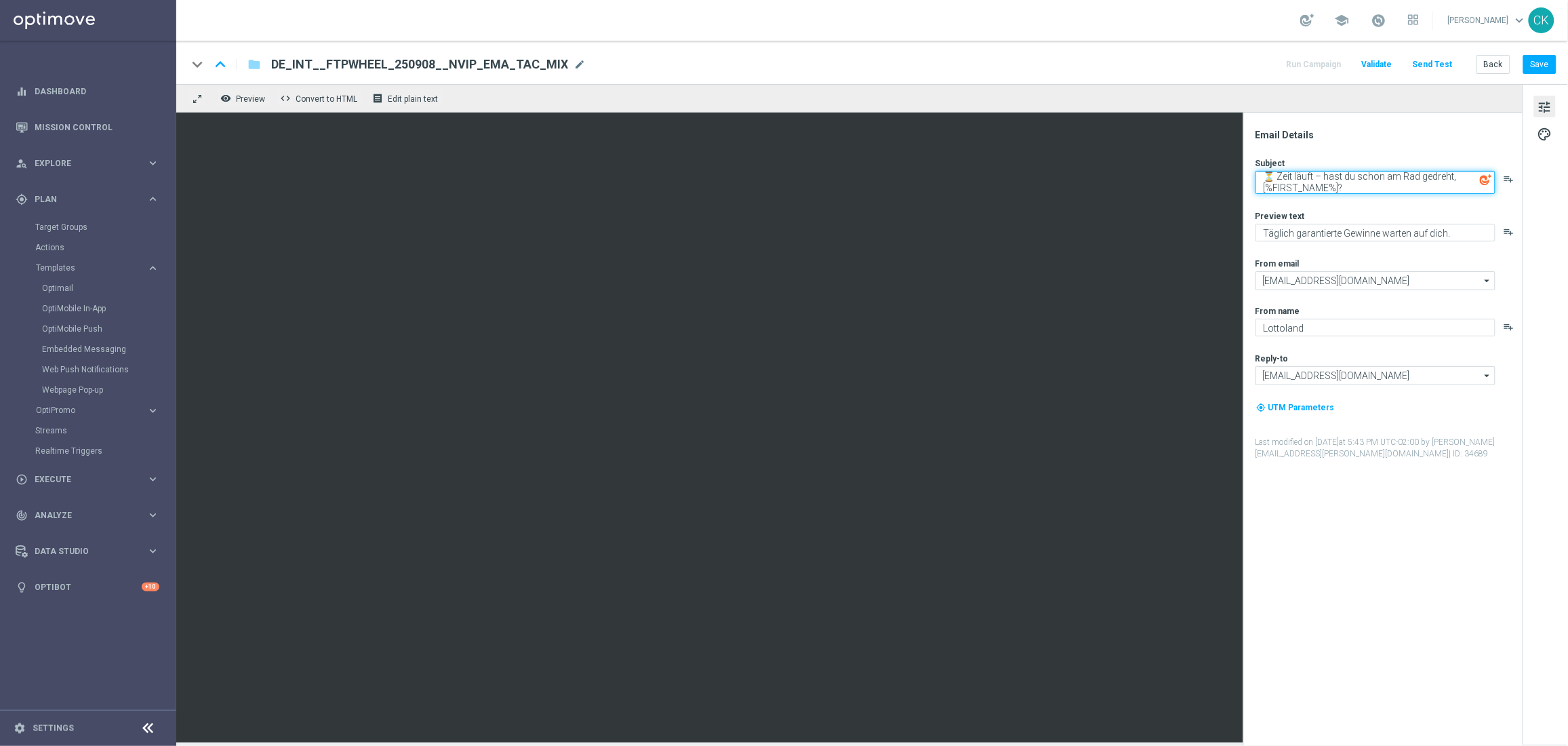
type textarea "⏳ Zeit läuft – hast du schon am Rad gedreht, [%FIRST_NAME%]?"
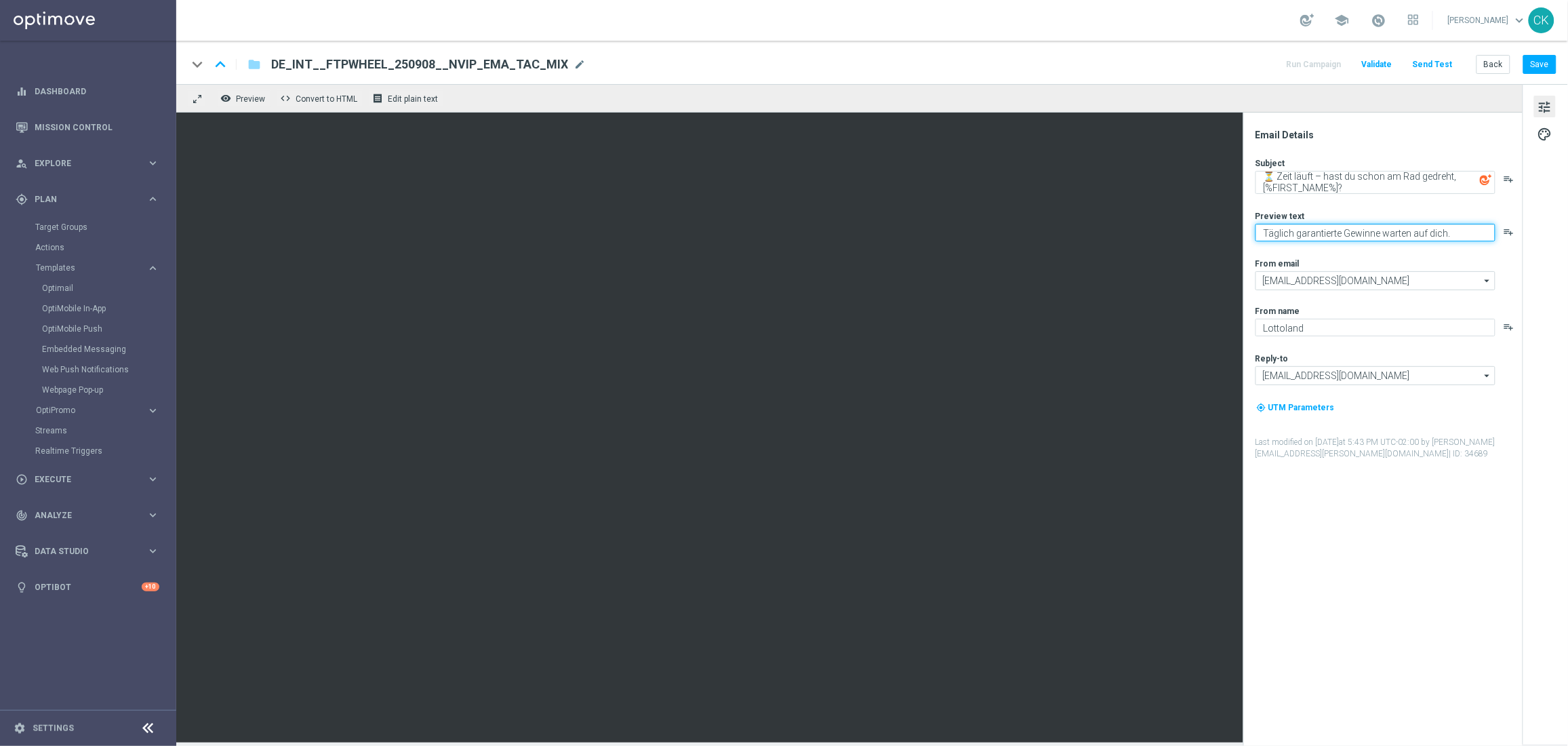
click at [1323, 240] on textarea "Täglich garantierte Gewinne warten auf dich." at bounding box center [1376, 233] width 240 height 18
paste textarea "Das Sommer-Glücksrad läuft bald ab."
type textarea "Das Sommer-Glücksrad läuft bald ab."
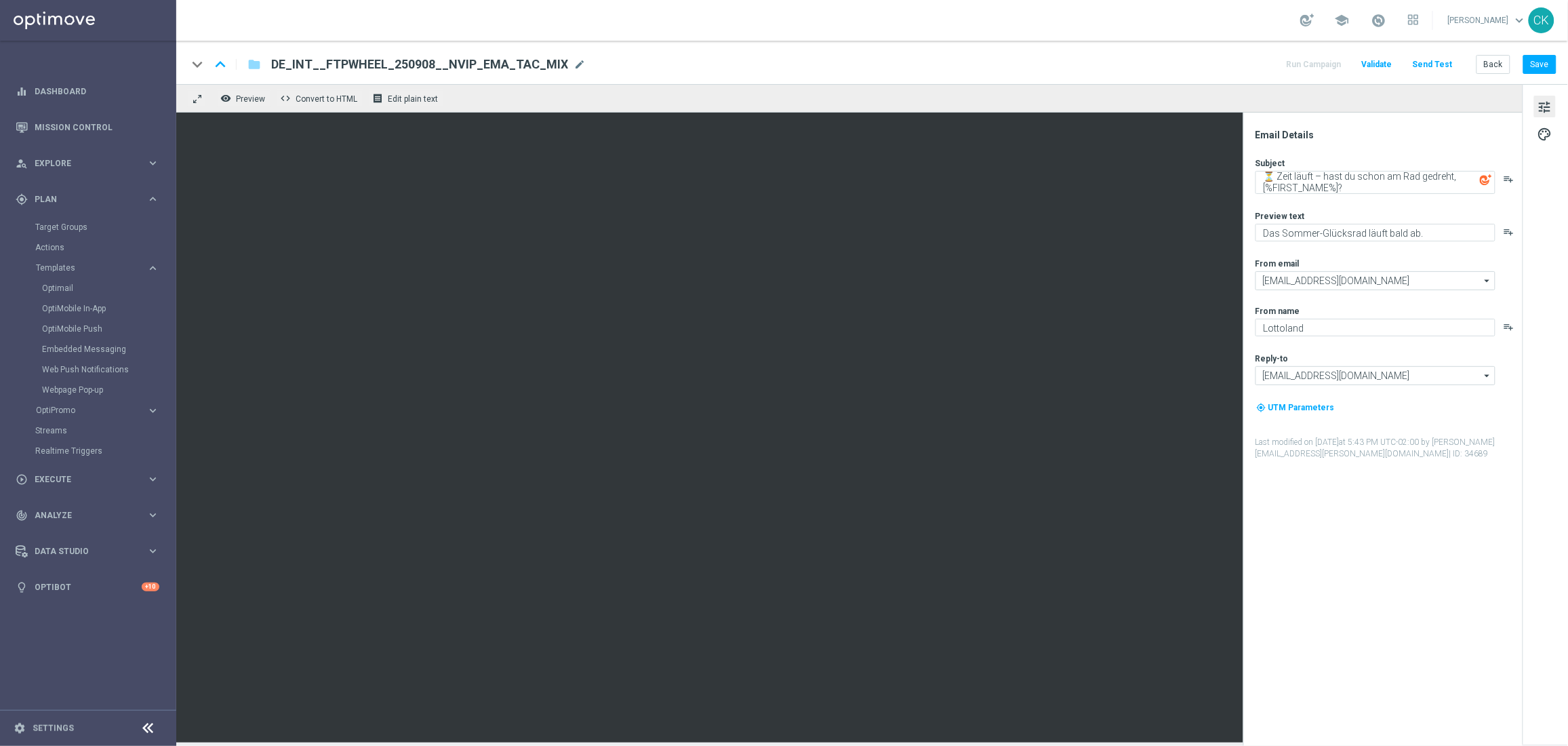
click at [1252, 242] on div "Email Details Subject ⏳ Zeit läuft – hast du schon am Rad gedreht, [%FIRST_NAME…" at bounding box center [1386, 437] width 270 height 617
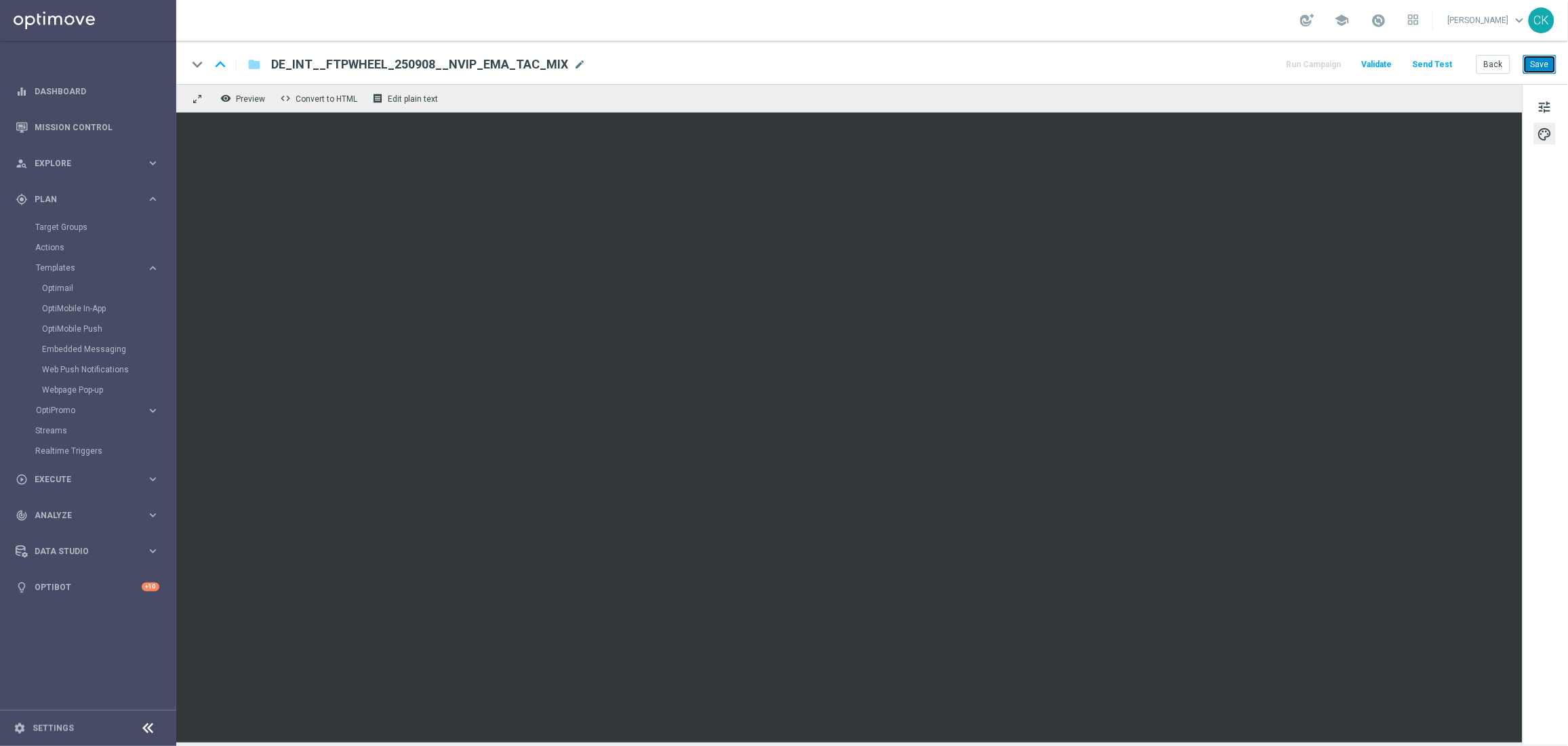
click at [1546, 63] on button "Save" at bounding box center [1539, 64] width 33 height 19
click at [1541, 67] on button "Save" at bounding box center [1539, 64] width 33 height 19
click at [1493, 62] on button "Back" at bounding box center [1494, 64] width 34 height 19
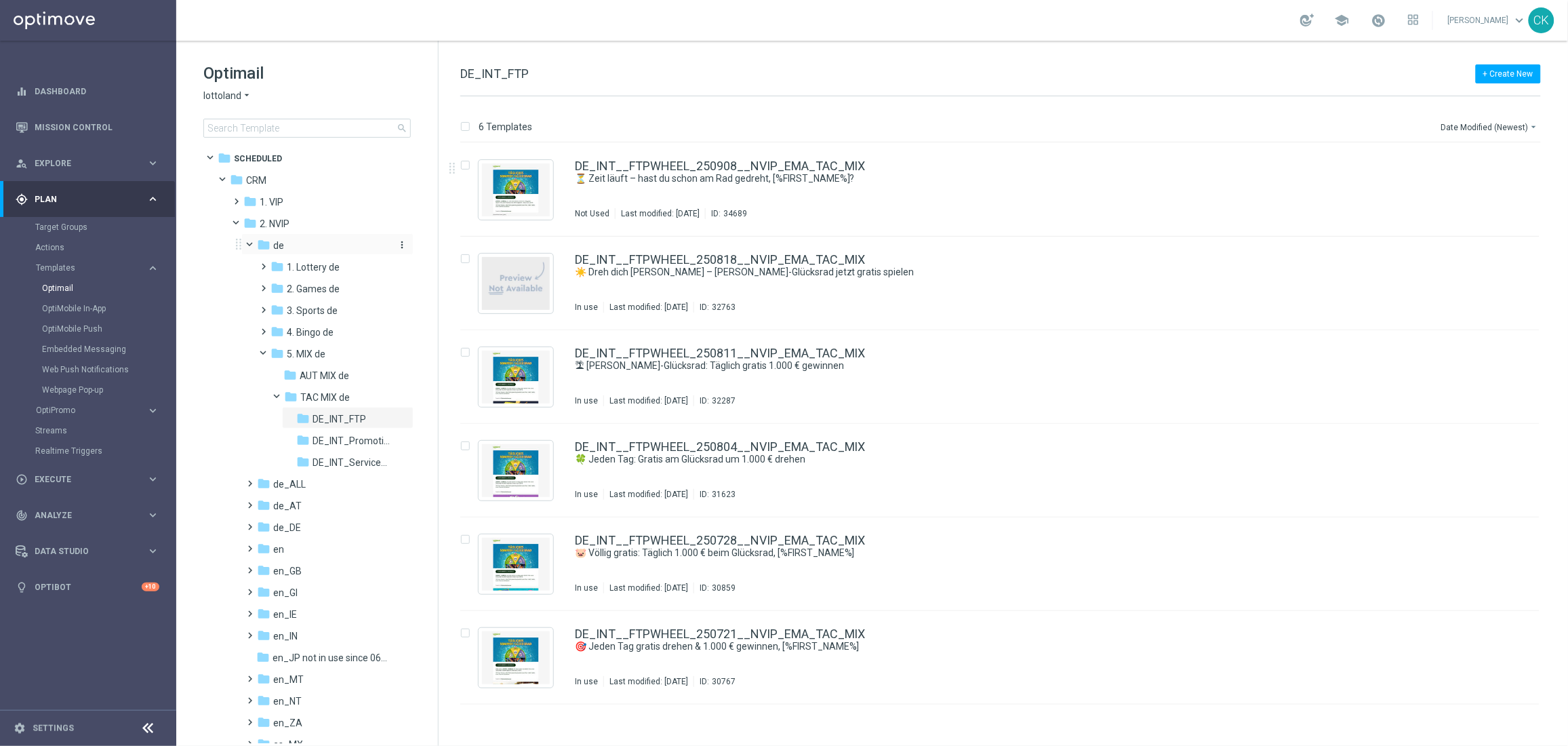
scroll to position [7, 0]
click at [245, 495] on span at bounding box center [248, 491] width 6 height 5
click at [265, 603] on span at bounding box center [261, 600] width 6 height 5
click at [276, 646] on span at bounding box center [275, 643] width 6 height 5
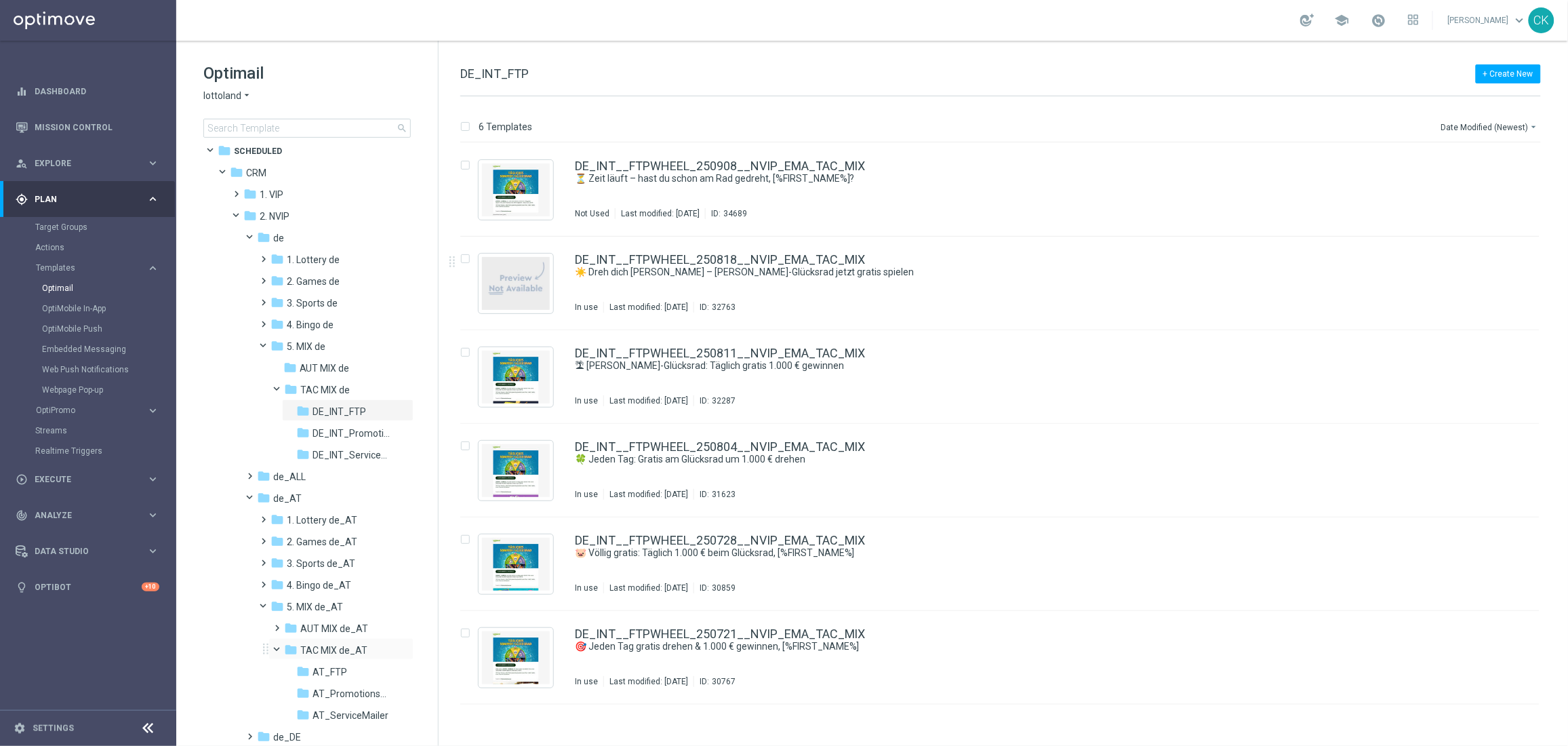
scroll to position [55, 0]
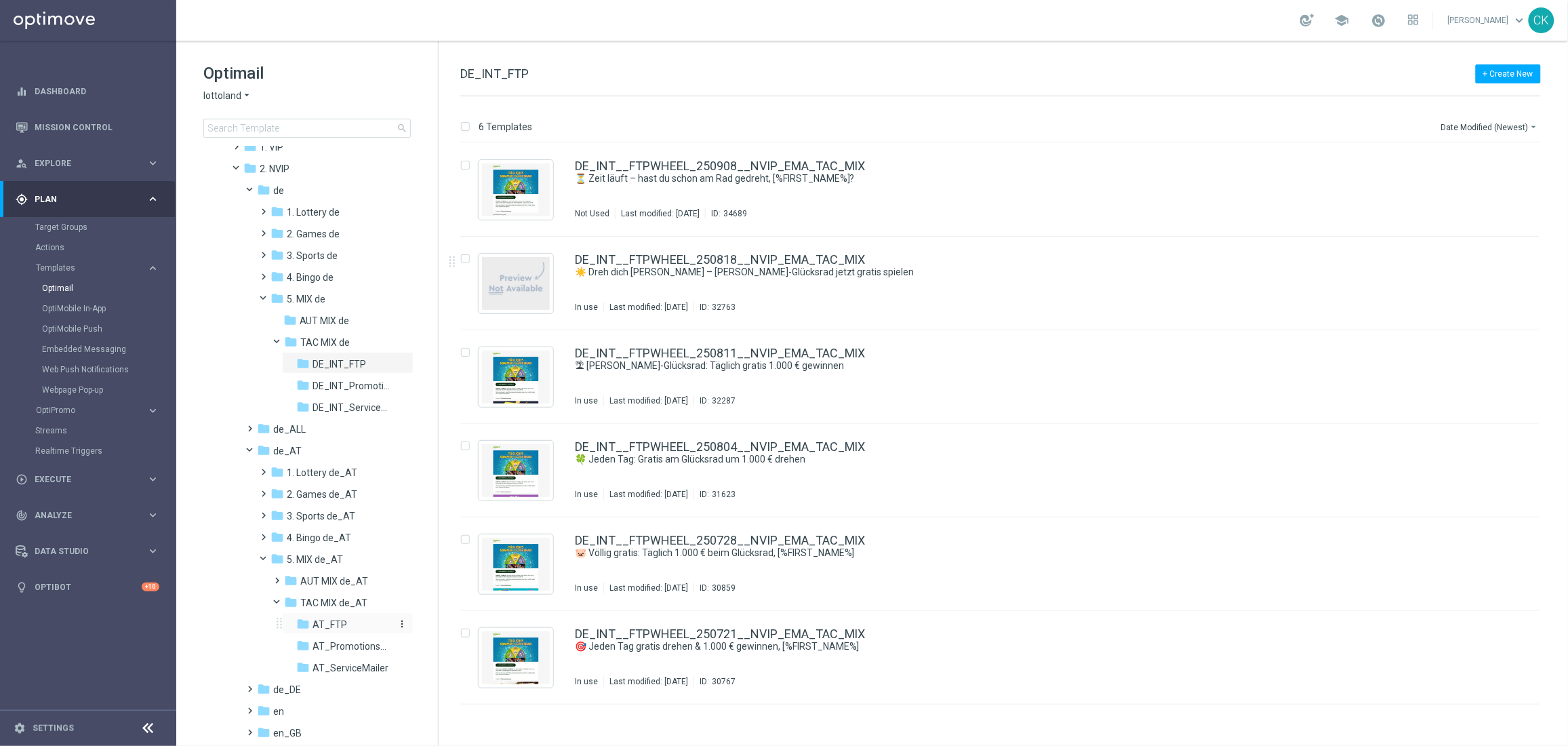
click at [332, 622] on span "AT_FTP" at bounding box center [329, 624] width 35 height 13
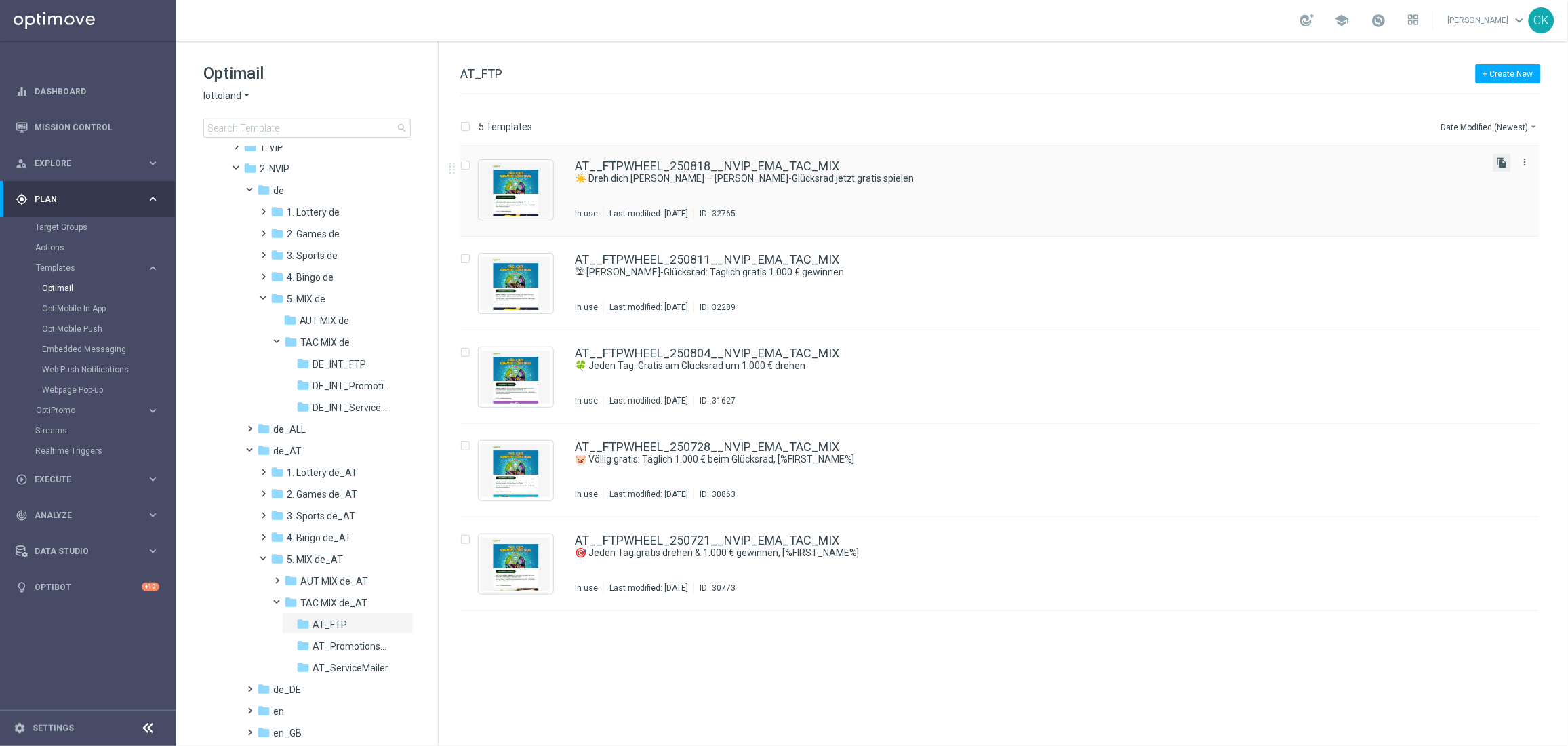
click at [1504, 161] on icon "file_copy" at bounding box center [1502, 163] width 11 height 11
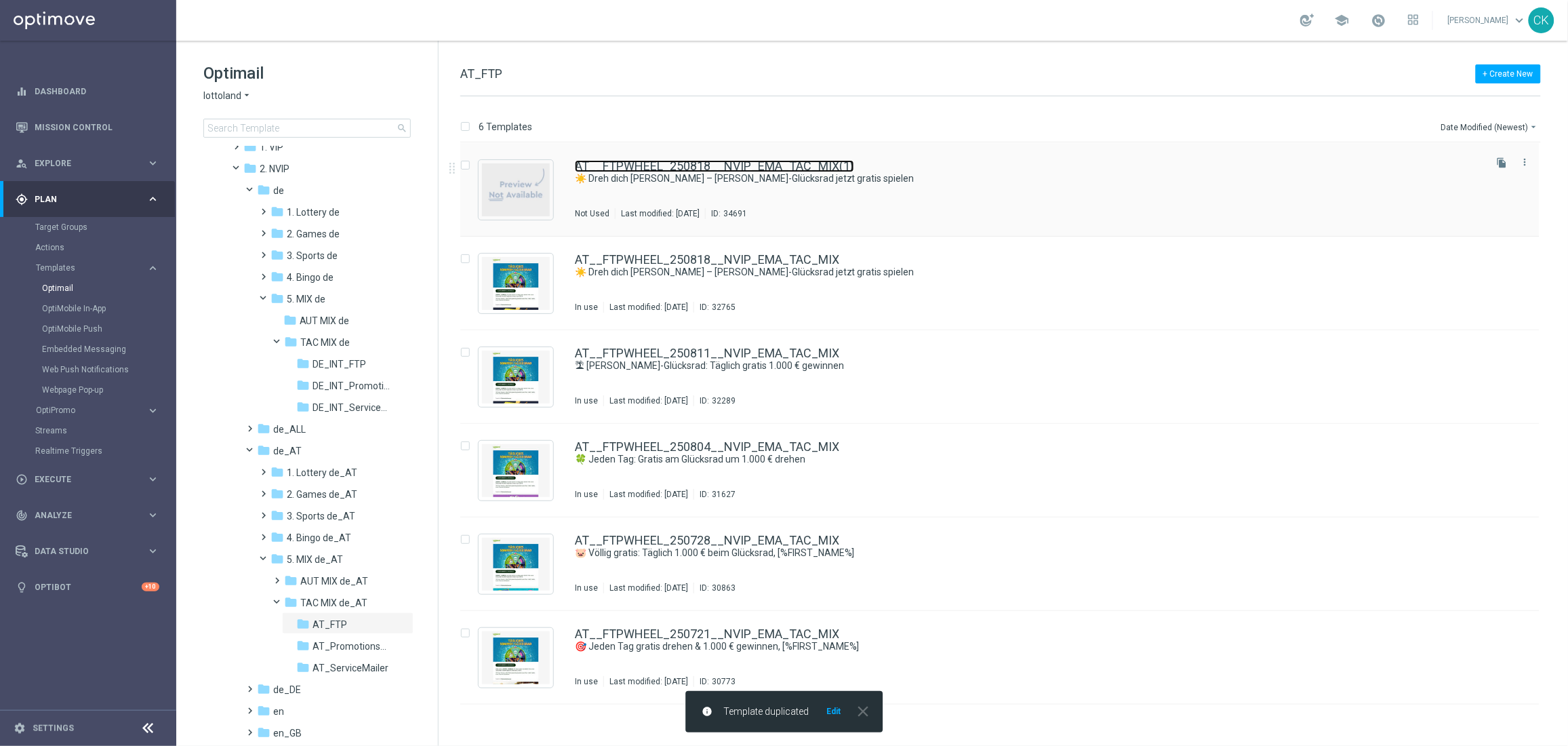
click at [688, 170] on link "AT__FTPWHEEL_250818__NVIP_EMA_TAC_MIX(1)" at bounding box center [715, 166] width 279 height 13
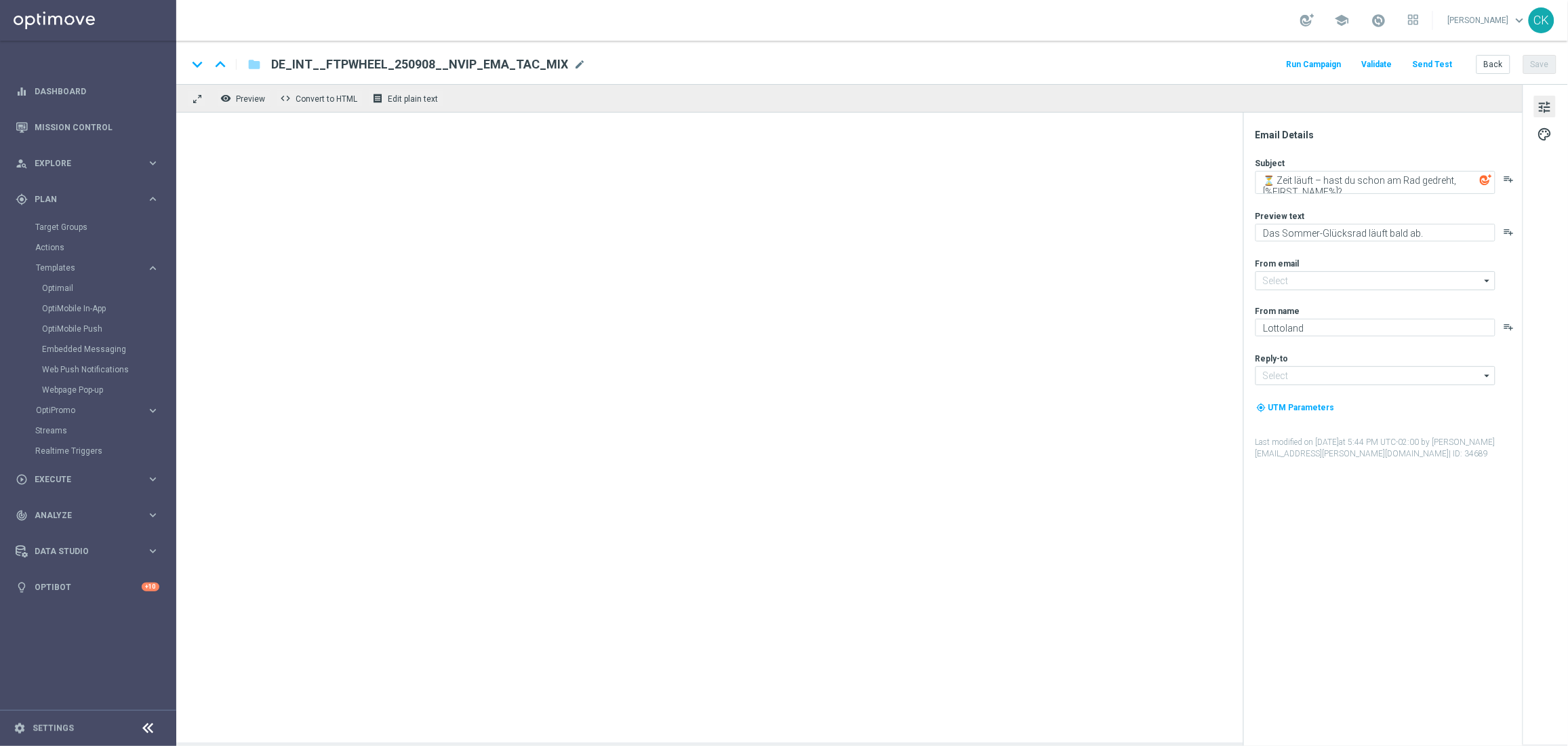
type input "[EMAIL_ADDRESS][DOMAIN_NAME]"
type input "AT__FTPWHEEL_250818__NVIP_EMA_TAC_MIX(1)"
type textarea "☀️ Dreh dich [PERSON_NAME] – [PERSON_NAME]-Glücksrad jetzt gratis spielen"
type textarea "Täglich garantierte Gewinne warten auf dich."
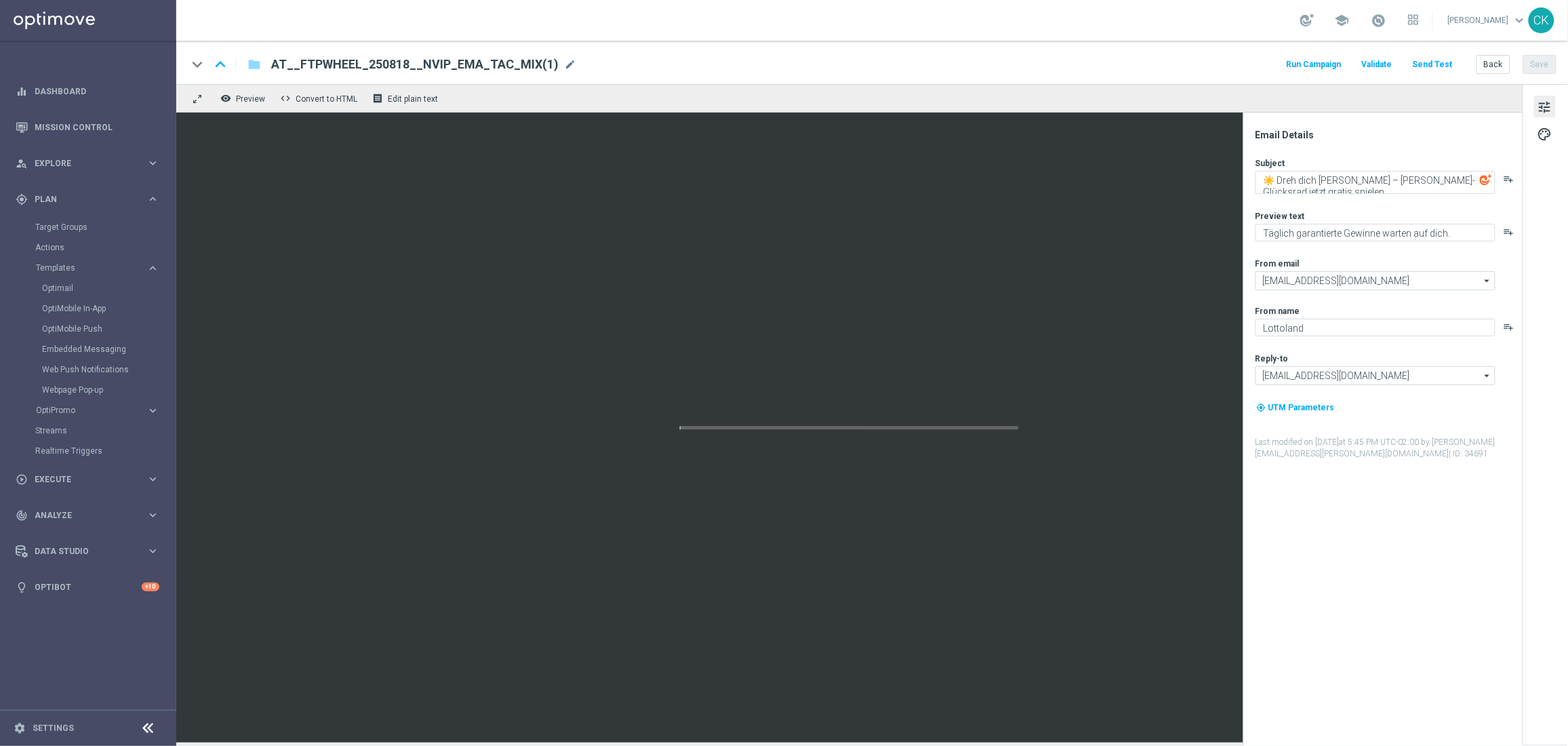
click at [483, 61] on span "AT__FTPWHEEL_250818__NVIP_EMA_TAC_MIX(1)" at bounding box center [414, 64] width 287 height 16
click at [483, 61] on input "AT__FTPWHEEL_250818__NVIP_EMA_TAC_MIX(1)" at bounding box center [439, 64] width 336 height 18
paste input "908__NVIP_EMA_TAC_MIX"
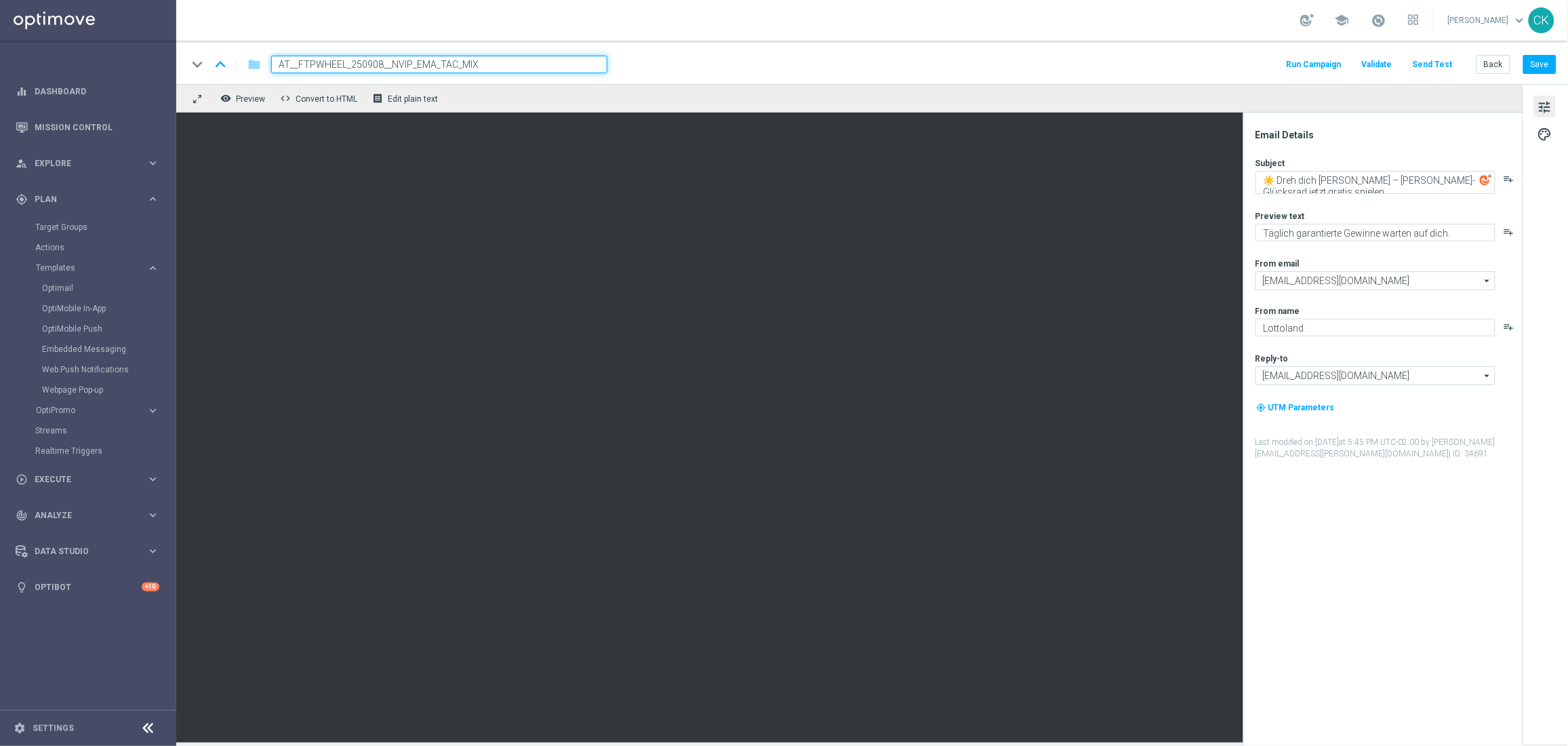
type input "AT__FTPWHEEL_250908__NVIP_EMA_TAC_MIX"
click at [760, 64] on div "keyboard_arrow_down keyboard_arrow_up folder AT__FTPWHEEL_250908__NVIP_EMA_TAC_…" at bounding box center [871, 64] width 1369 height 18
click at [1419, 233] on textarea "Täglich garantierte Gewinne warten auf dich." at bounding box center [1376, 233] width 240 height 18
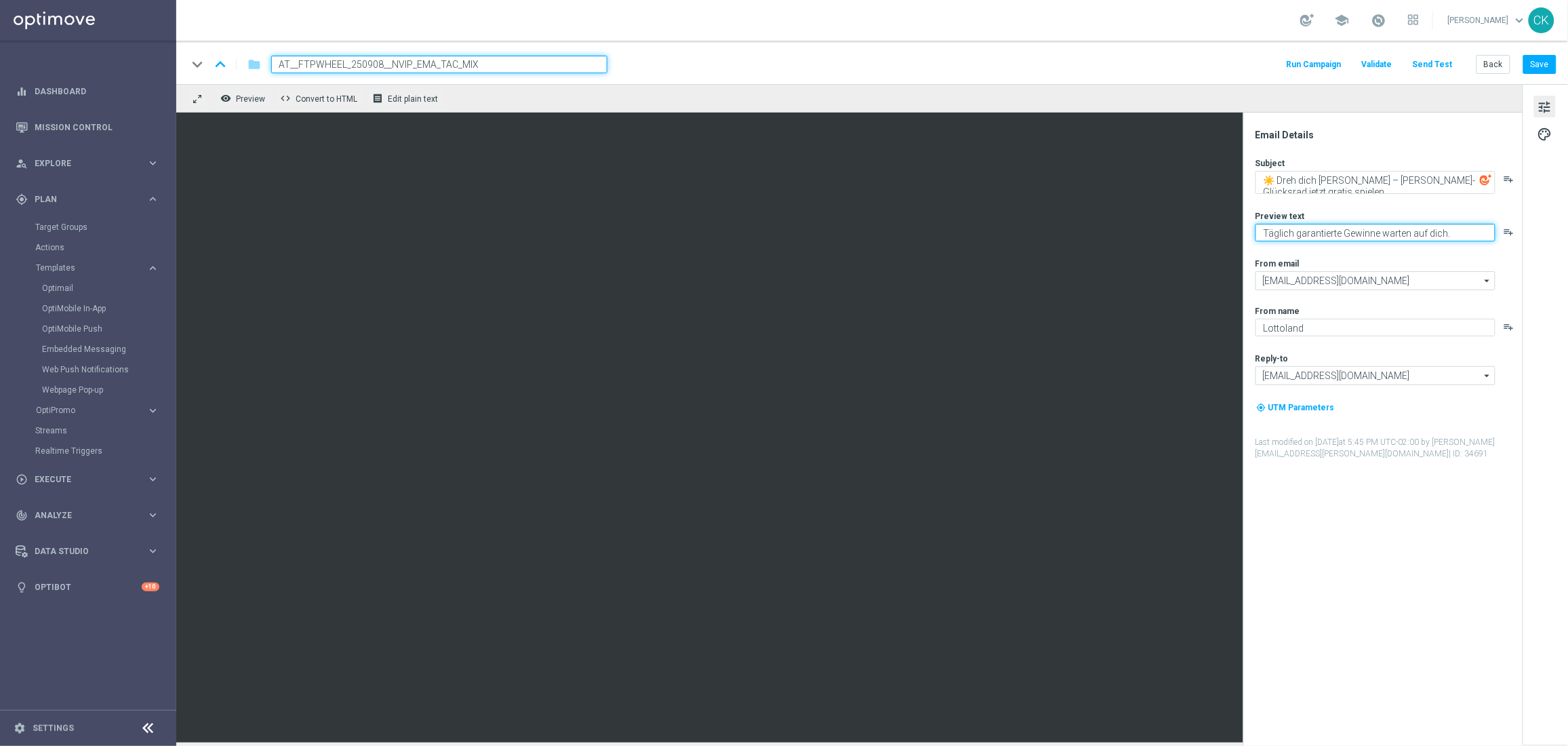
click at [1419, 233] on textarea "Täglich garantierte Gewinne warten auf dich." at bounding box center [1376, 233] width 240 height 18
paste textarea "Das Sommer-Glücksrad läuft bald ab."
type textarea "Das Sommer-Glücksrad läuft bald ab."
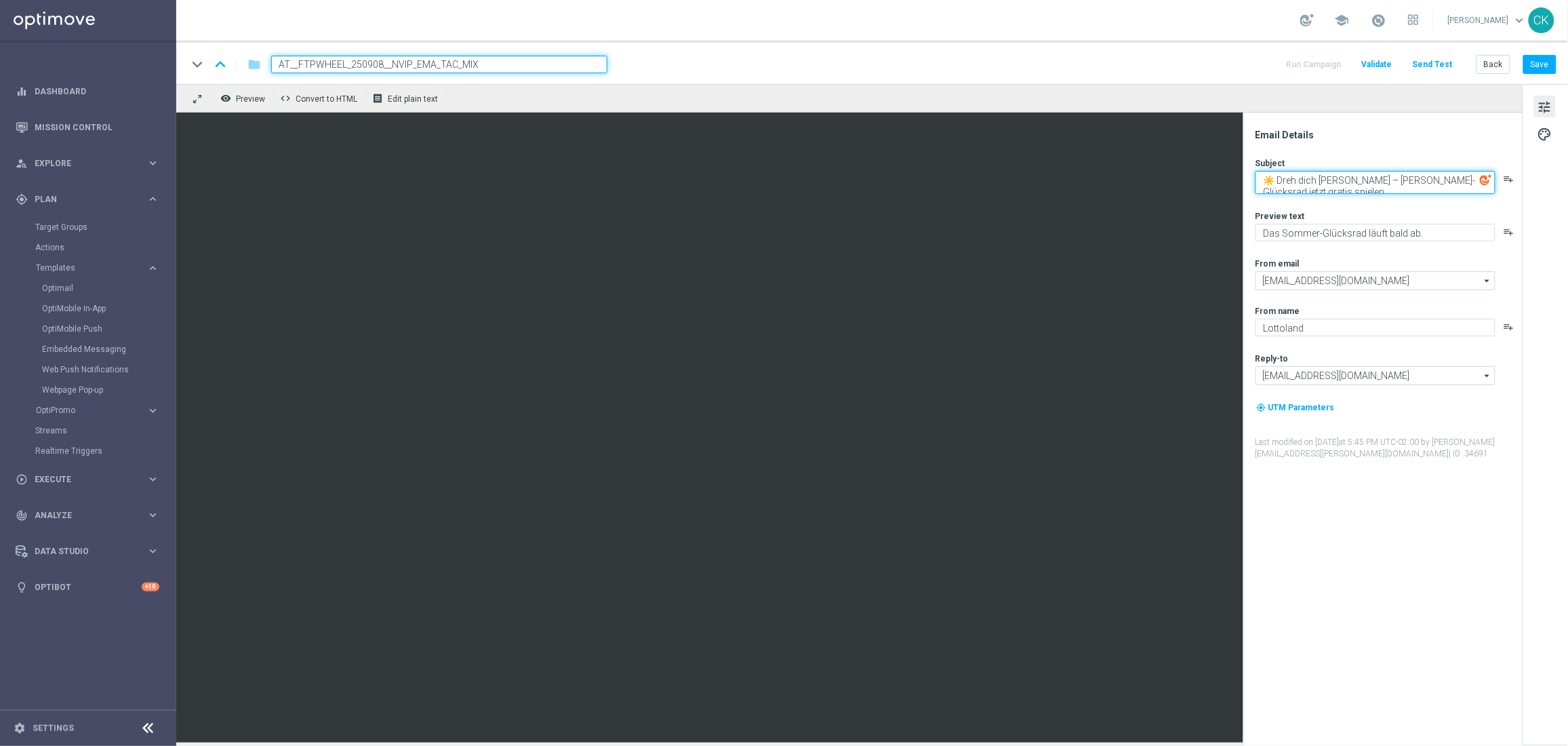
click at [1336, 184] on textarea "☀️ Dreh dich [PERSON_NAME] – [PERSON_NAME]-Glücksrad jetzt gratis spielen" at bounding box center [1376, 182] width 240 height 23
paste textarea "⏳ Zeit läuft – hast du schon am Rad gedreht, [%FIRST_NAME%]?"
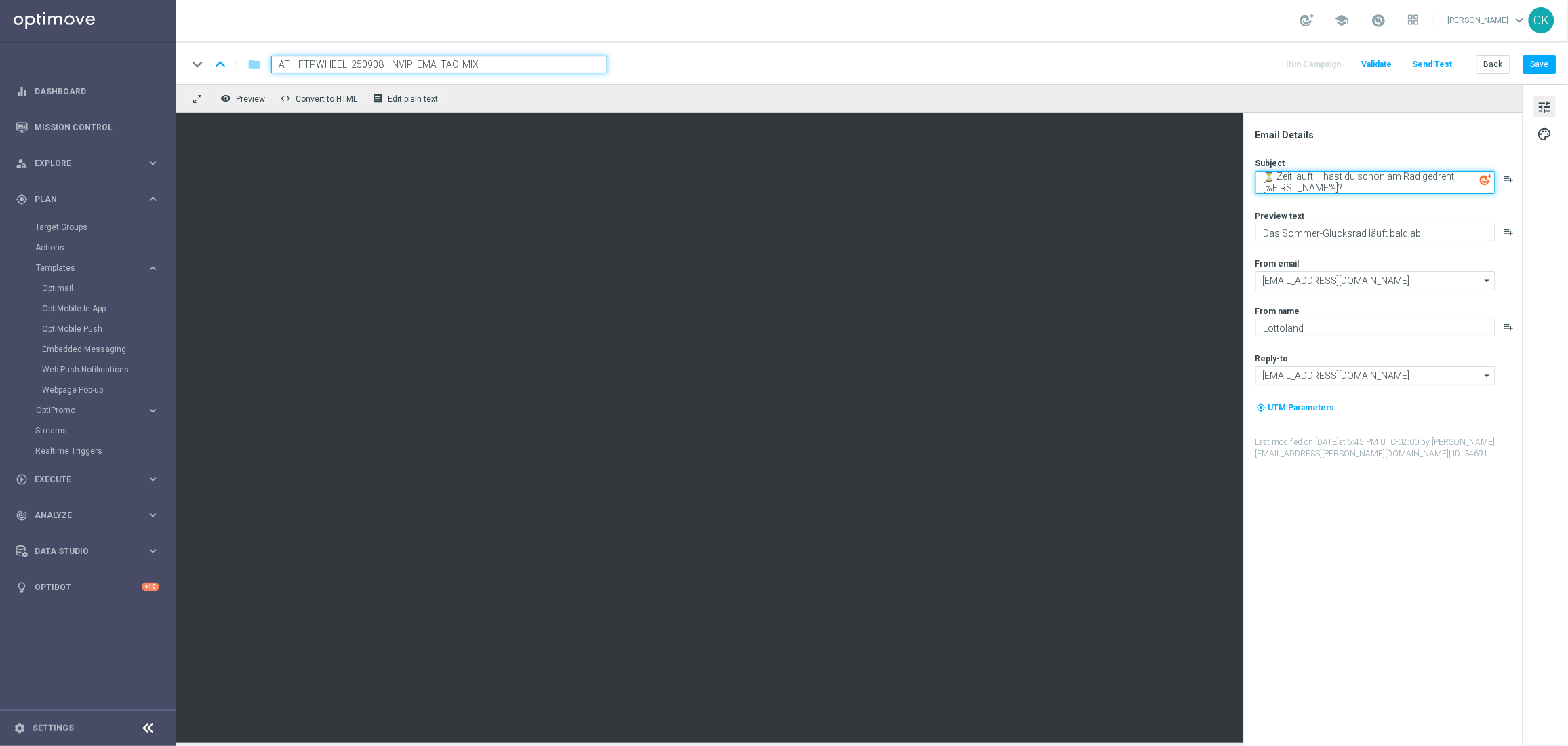
type textarea "⏳ Zeit läuft – hast du schon am Rad gedreht, [%FIRST_NAME%]?"
click at [1259, 198] on div "Subject ⏳ Zeit läuft – hast du schon am Rad gedreht, [%FIRST_NAME%]? playlist_a…" at bounding box center [1388, 309] width 266 height 302
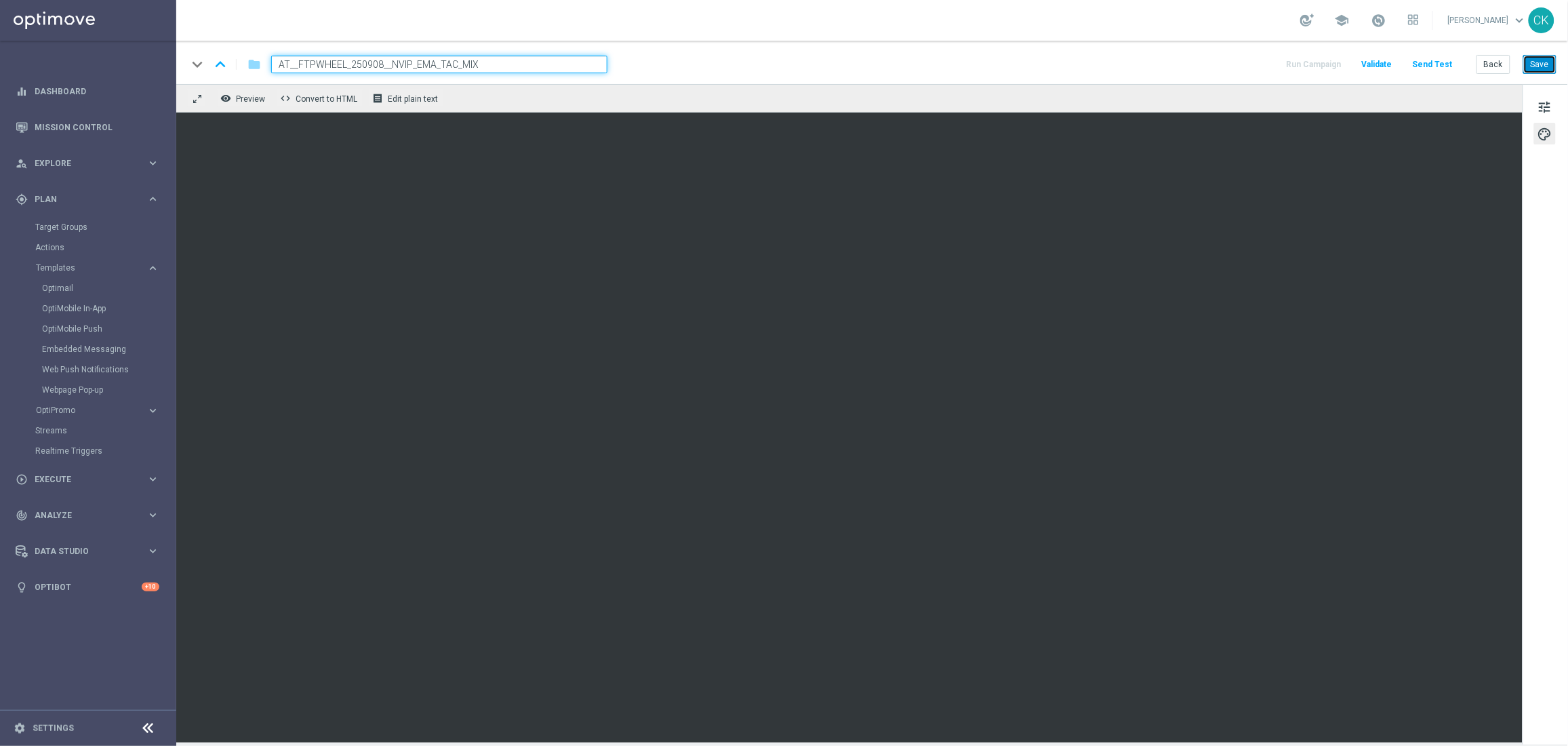
click at [1547, 63] on button "Save" at bounding box center [1539, 64] width 33 height 19
click at [1538, 66] on button "Save" at bounding box center [1539, 64] width 33 height 19
click at [1489, 64] on button "Back" at bounding box center [1494, 64] width 34 height 19
